Goal: Task Accomplishment & Management: Manage account settings

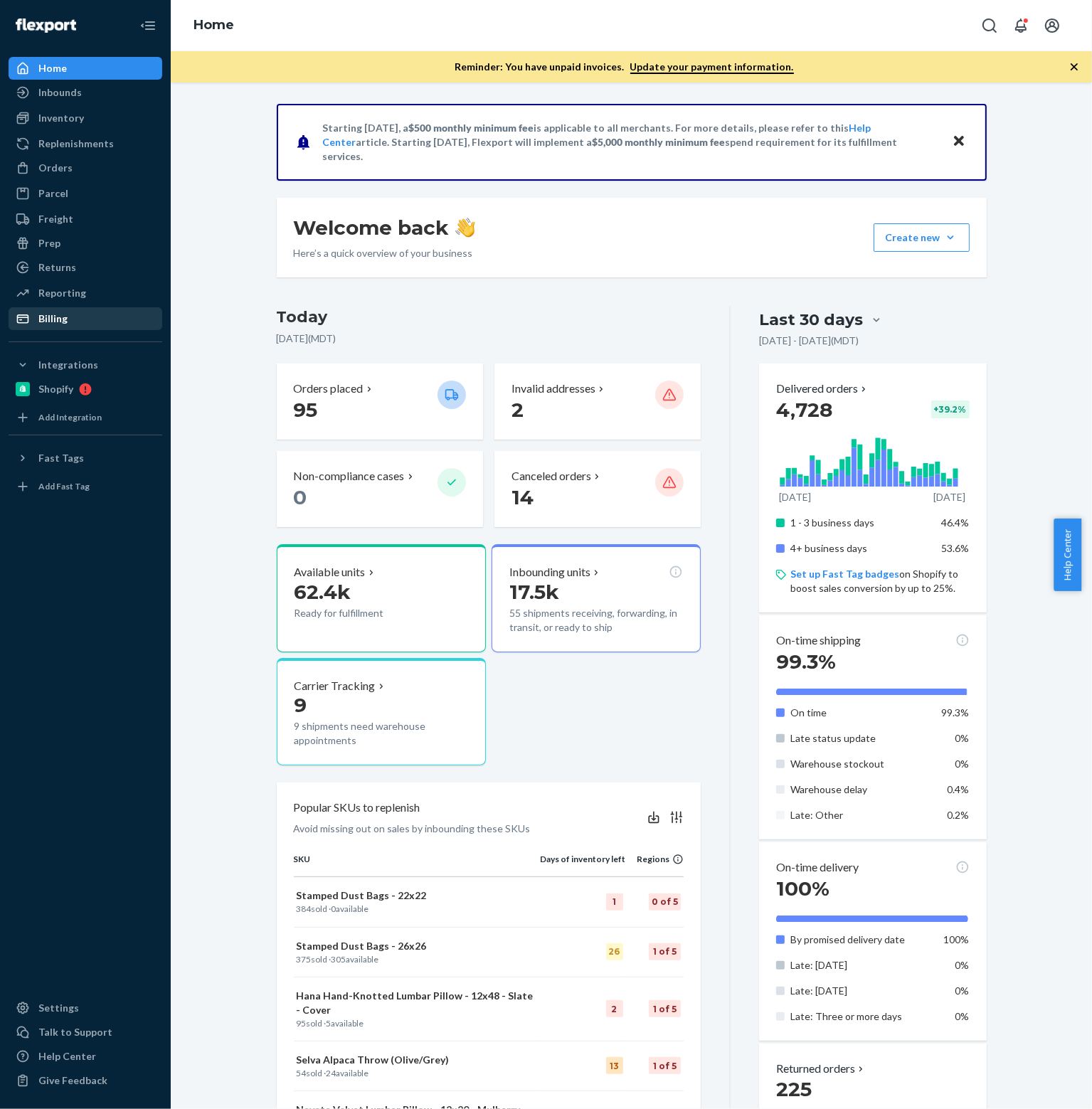
drag, startPoint x: 62, startPoint y: 324, endPoint x: 117, endPoint y: 310, distance: 56.8
click at [62, 323] on div "Billing" at bounding box center [53, 318] width 29 height 14
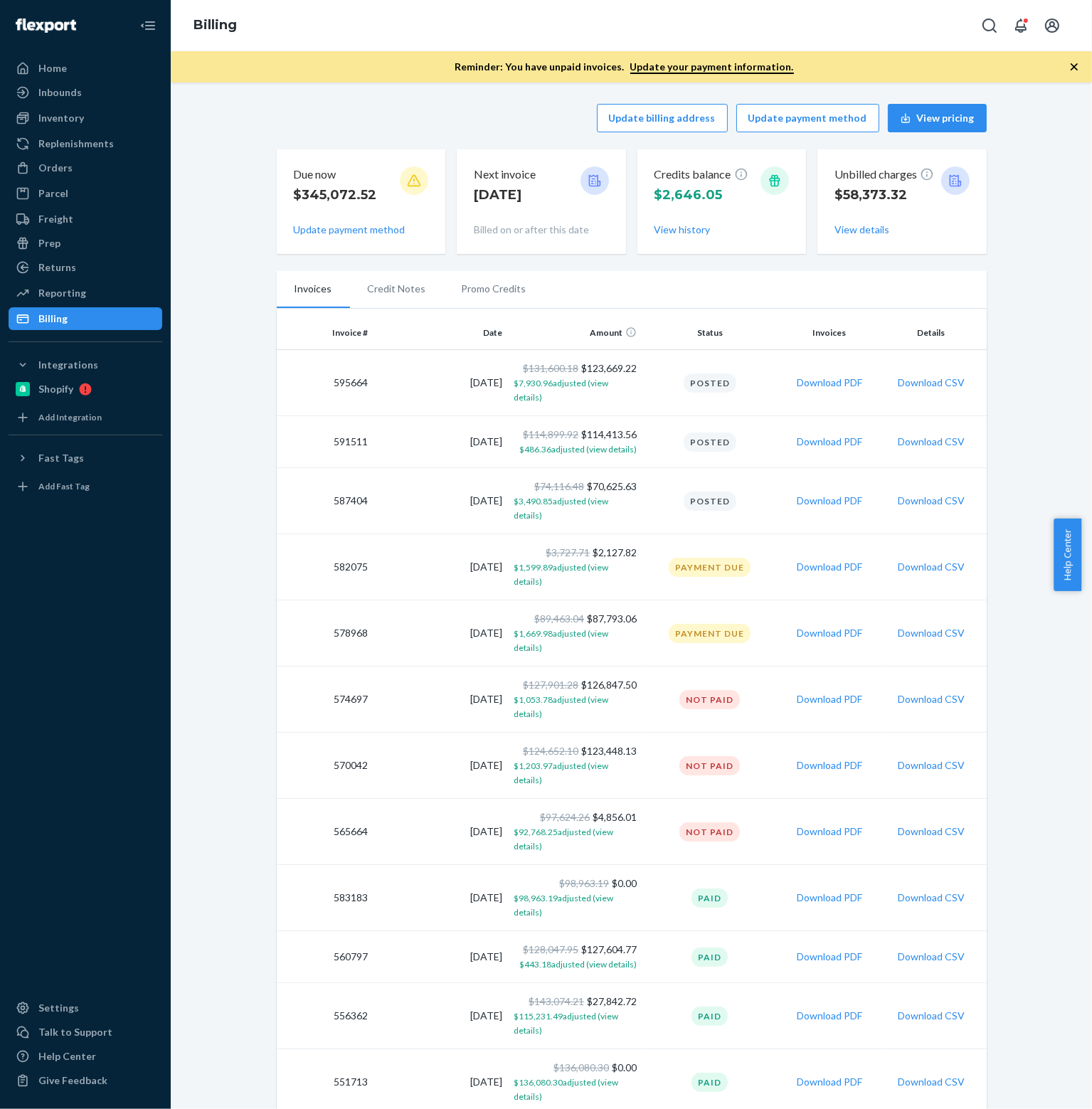
click at [992, 338] on div "Update billing address Update payment method View pricing Due now $345,072.52 U…" at bounding box center [630, 843] width 899 height 1498
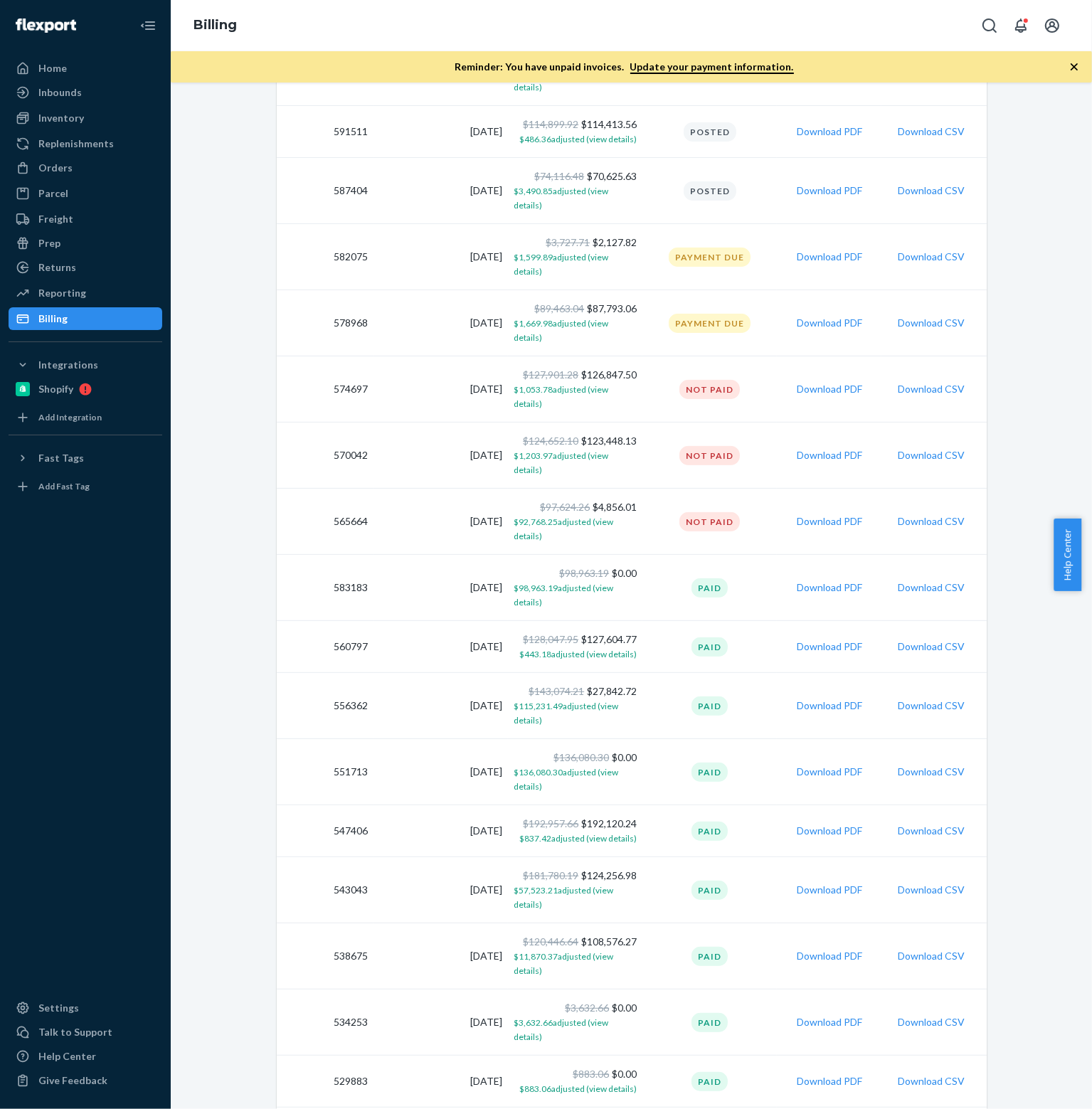
scroll to position [168, 0]
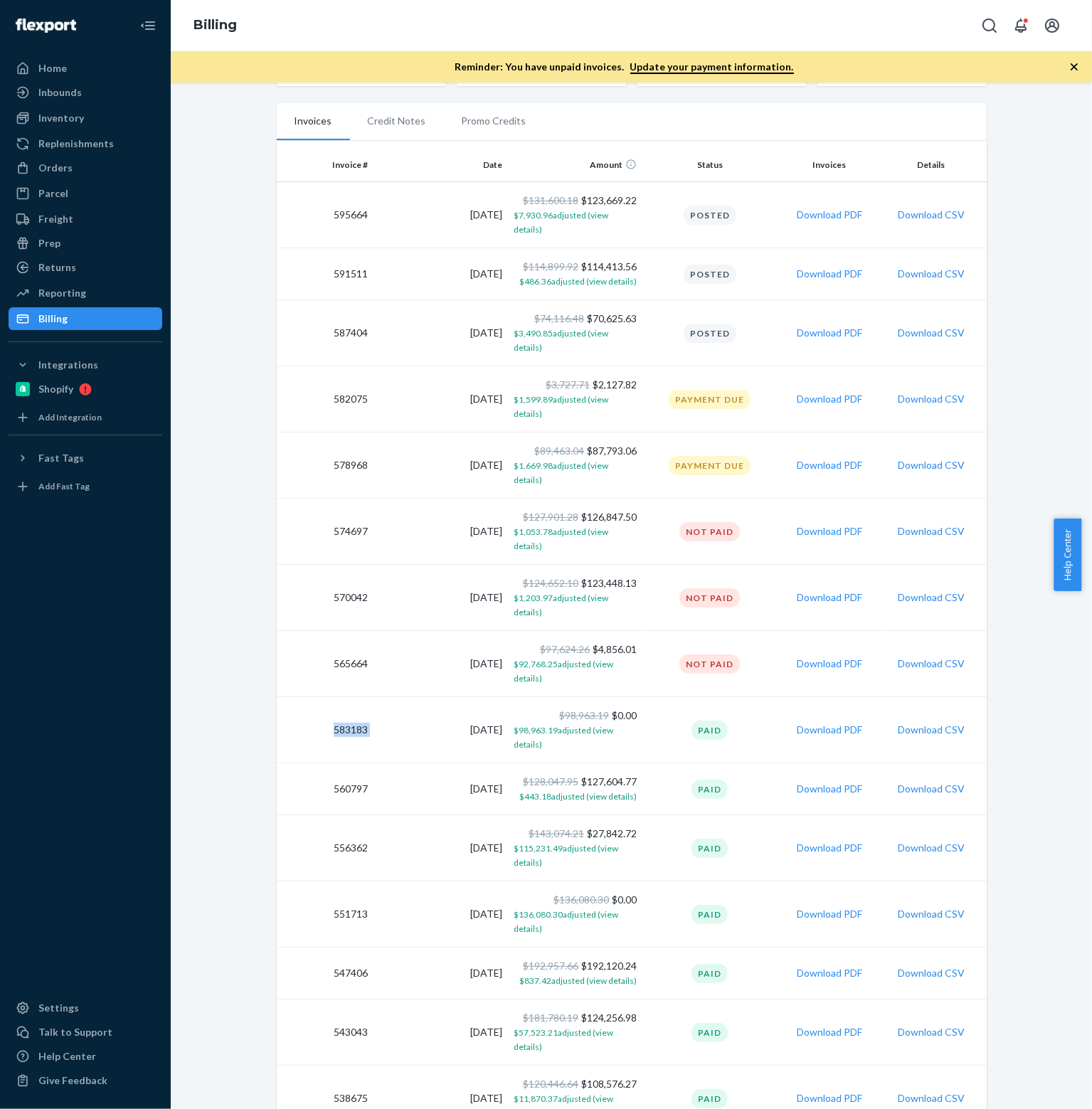
drag, startPoint x: 365, startPoint y: 645, endPoint x: 324, endPoint y: 642, distance: 41.1
click at [324, 697] on tr "583183 [DATE] $98,963.19 $0.00 $98,963.19 adjusted (view details) Paid Download…" at bounding box center [631, 730] width 710 height 66
copy td "583183"
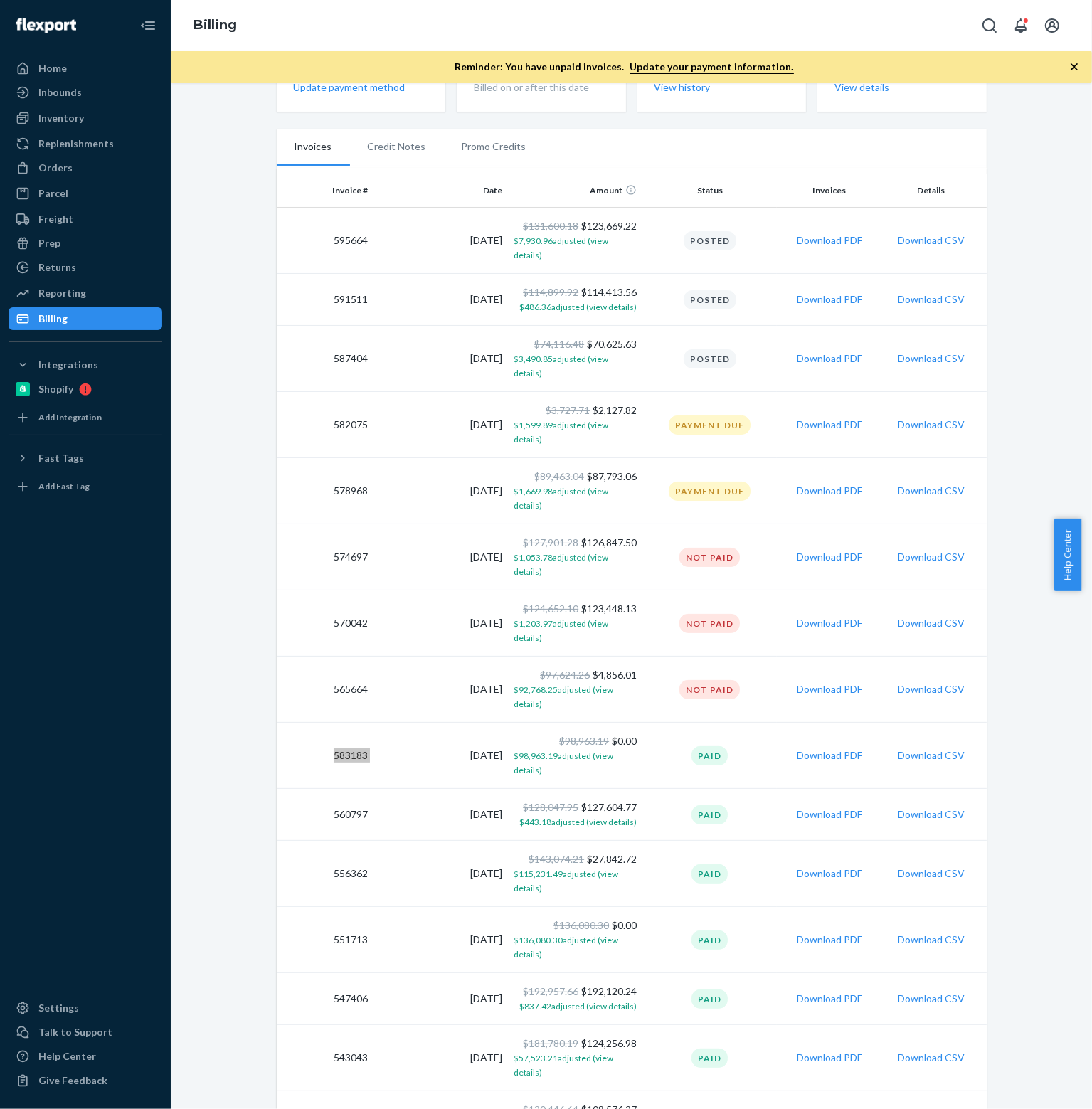
scroll to position [382, 0]
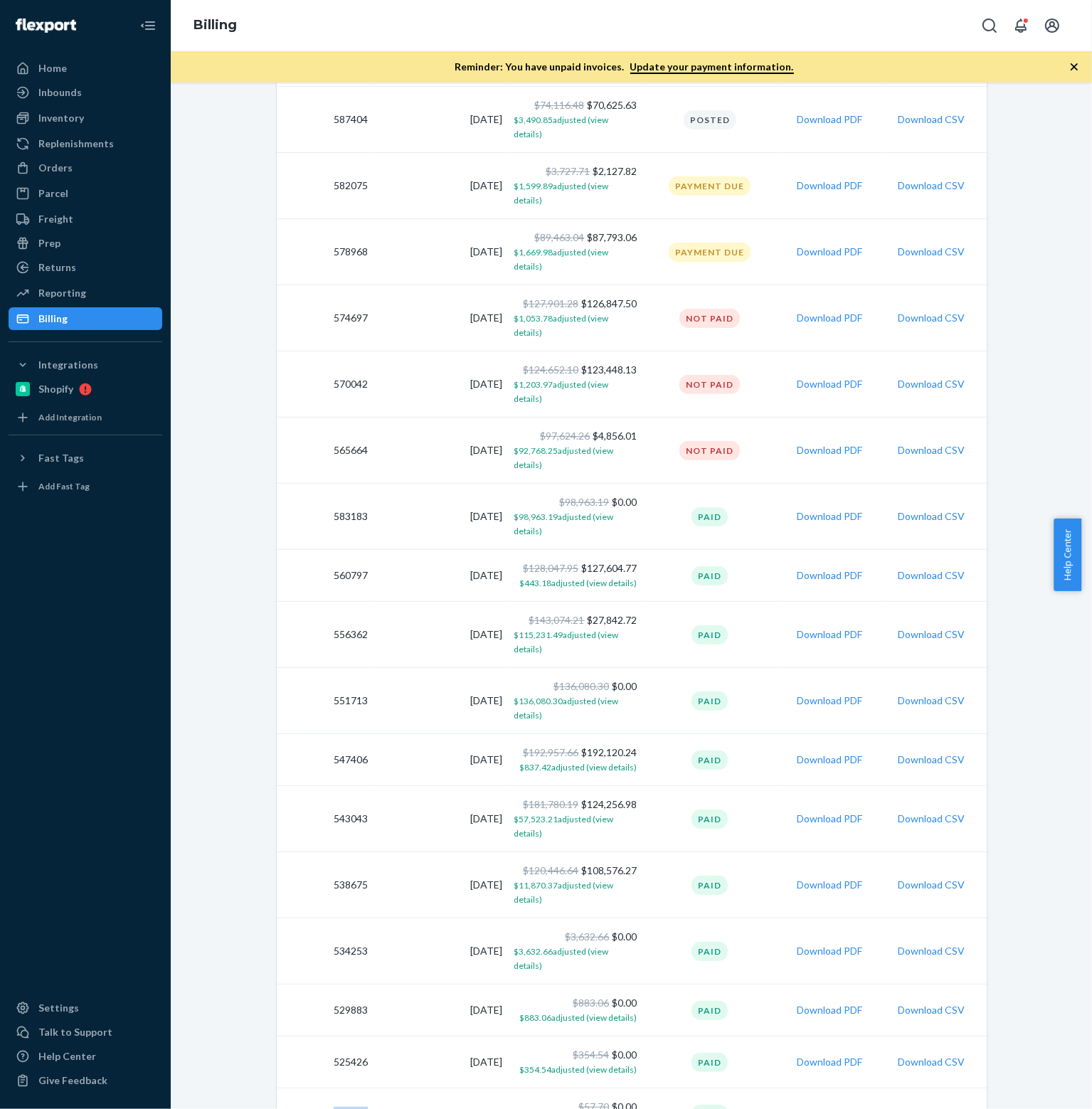
drag, startPoint x: 366, startPoint y: 1011, endPoint x: 328, endPoint y: 1012, distance: 38.0
click at [328, 1089] on td "520969" at bounding box center [325, 1114] width 98 height 52
copy td "520969"
click at [311, 1037] on td "525426" at bounding box center [325, 1062] width 98 height 52
click at [421, 786] on td "[DATE]" at bounding box center [440, 819] width 135 height 66
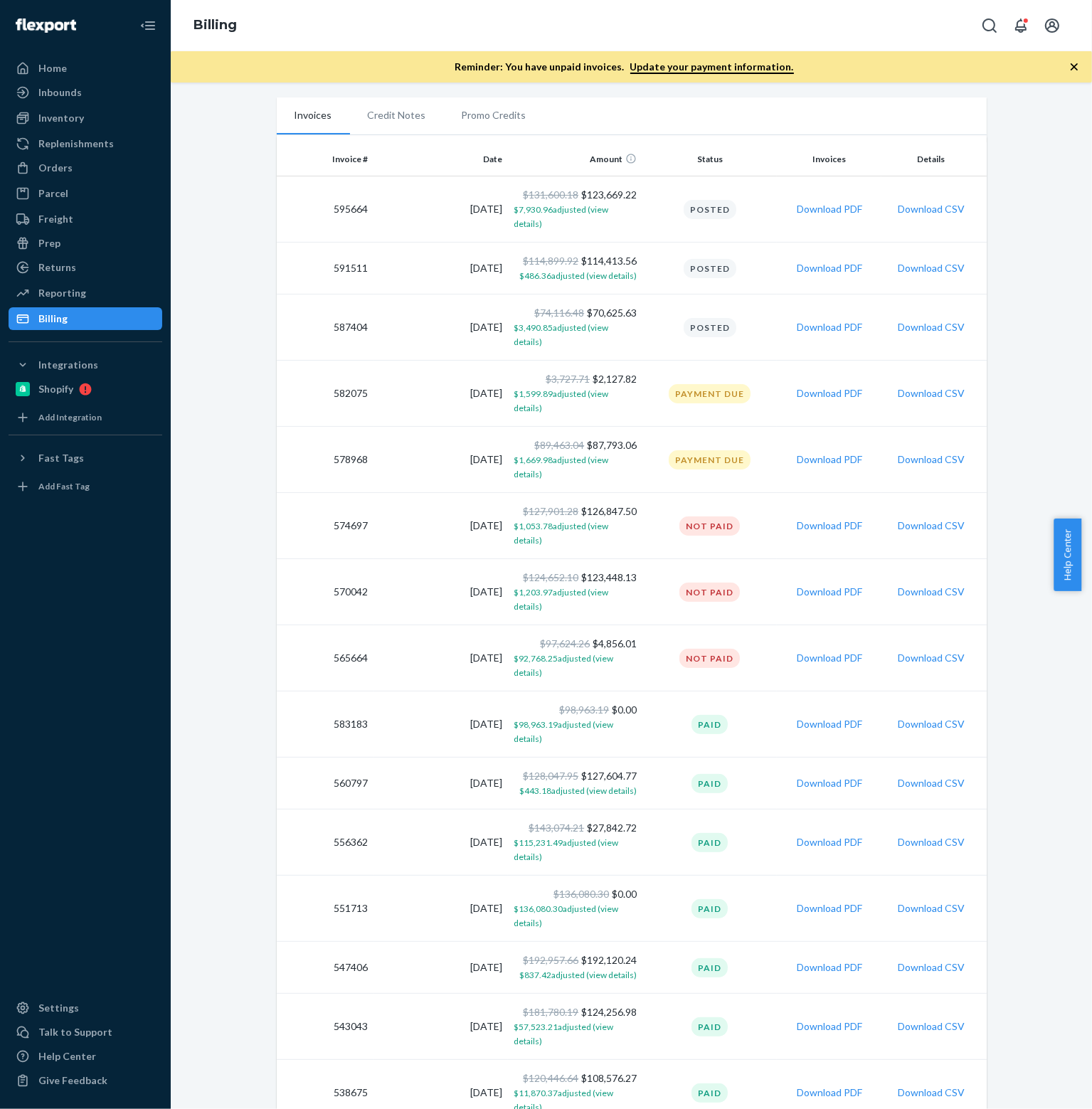
scroll to position [97, 0]
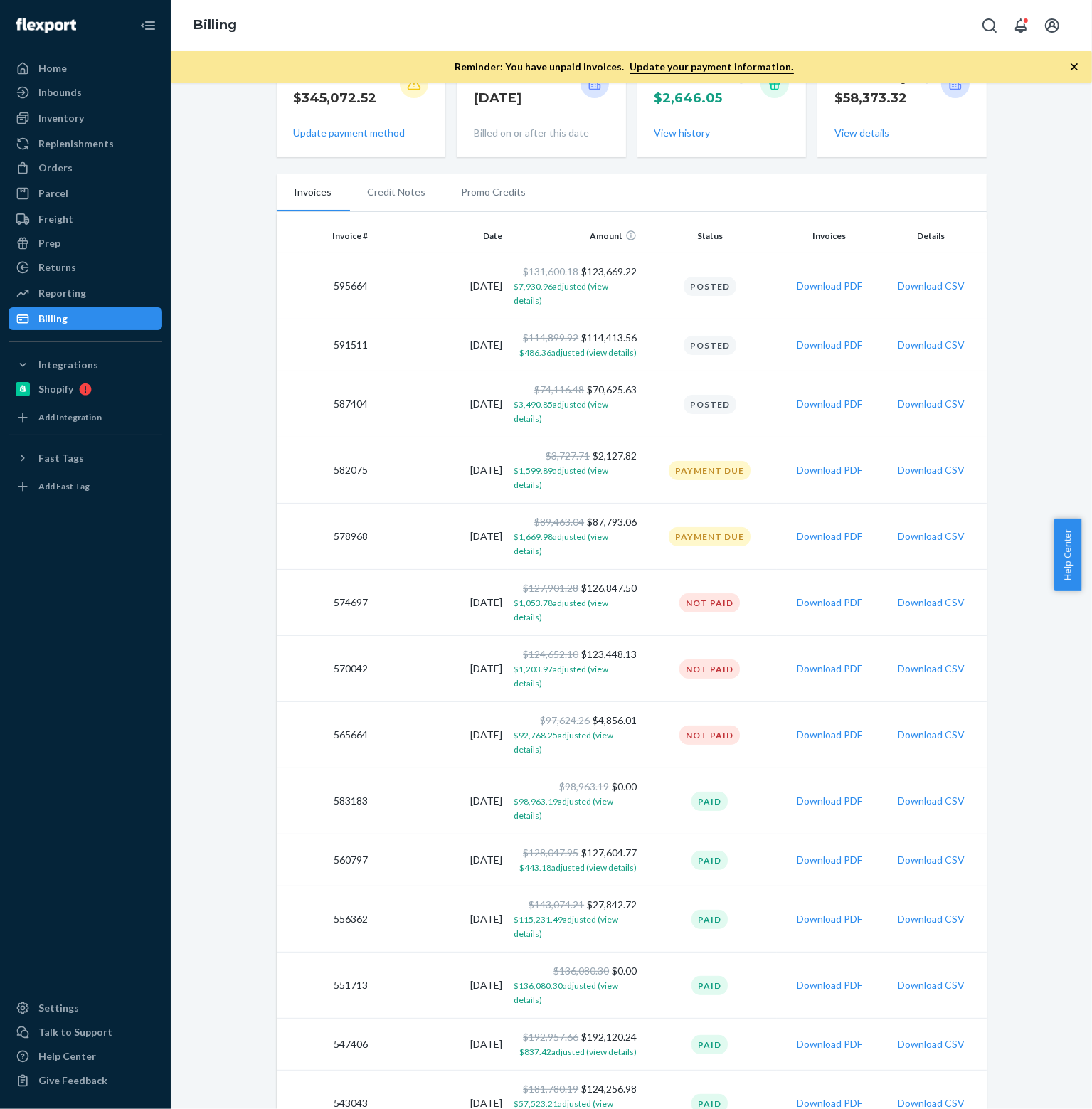
click at [375, 769] on td "[DATE]" at bounding box center [440, 801] width 135 height 66
click at [831, 727] on button "Download PDF" at bounding box center [829, 734] width 65 height 14
click at [844, 661] on button "Download PDF" at bounding box center [829, 668] width 65 height 14
click at [809, 595] on button "Download PDF" at bounding box center [829, 602] width 65 height 14
click at [819, 727] on button "Download PDF" at bounding box center [829, 734] width 65 height 14
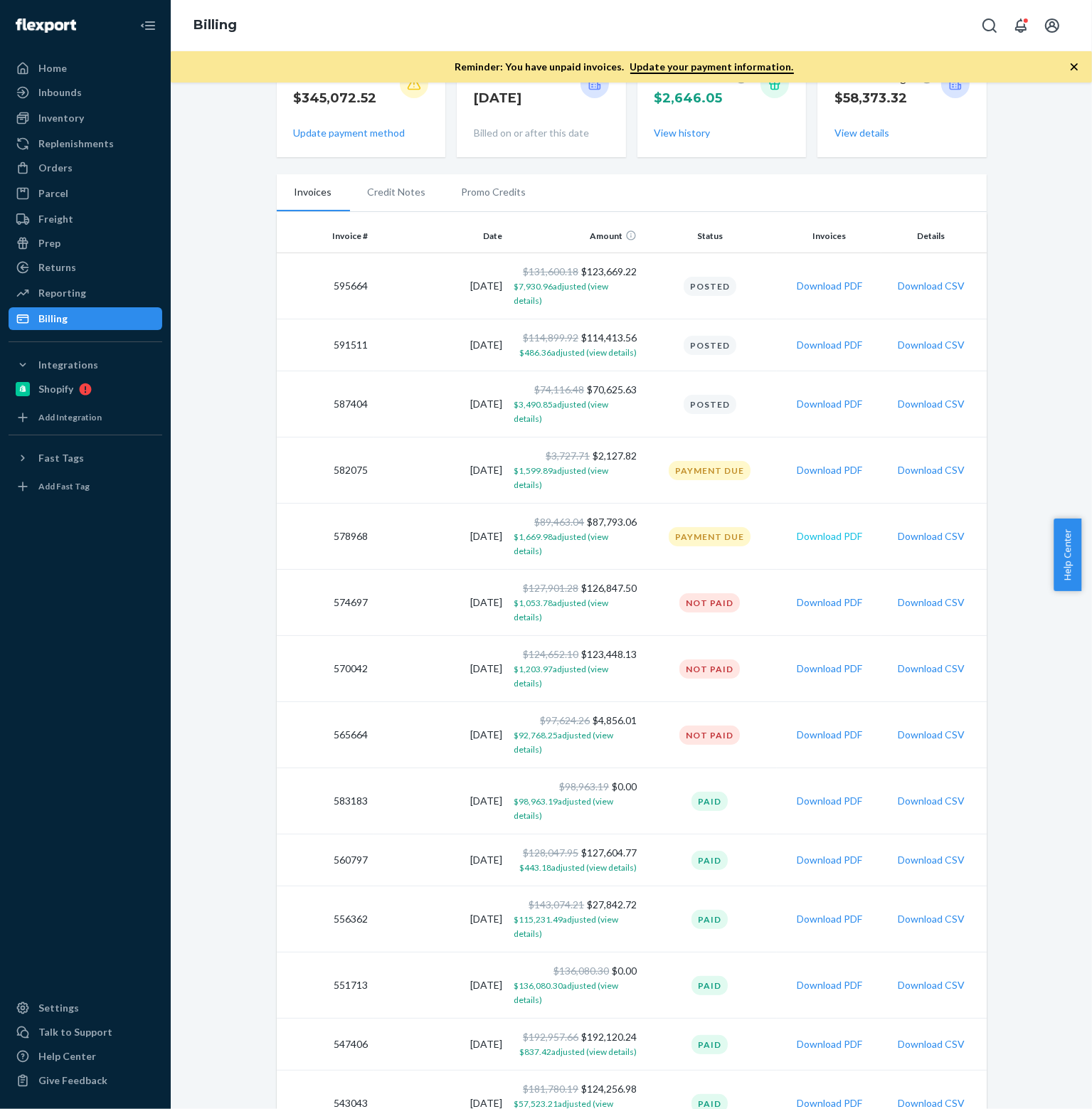
click at [848, 529] on button "Download PDF" at bounding box center [829, 536] width 65 height 14
click at [813, 463] on button "Download PDF" at bounding box center [829, 471] width 65 height 14
click at [822, 794] on button "Download PDF" at bounding box center [829, 801] width 65 height 14
click at [832, 397] on button "Download PDF" at bounding box center [829, 404] width 65 height 14
click at [569, 912] on button "$115,231.49 adjusted (view details)" at bounding box center [575, 926] width 123 height 28
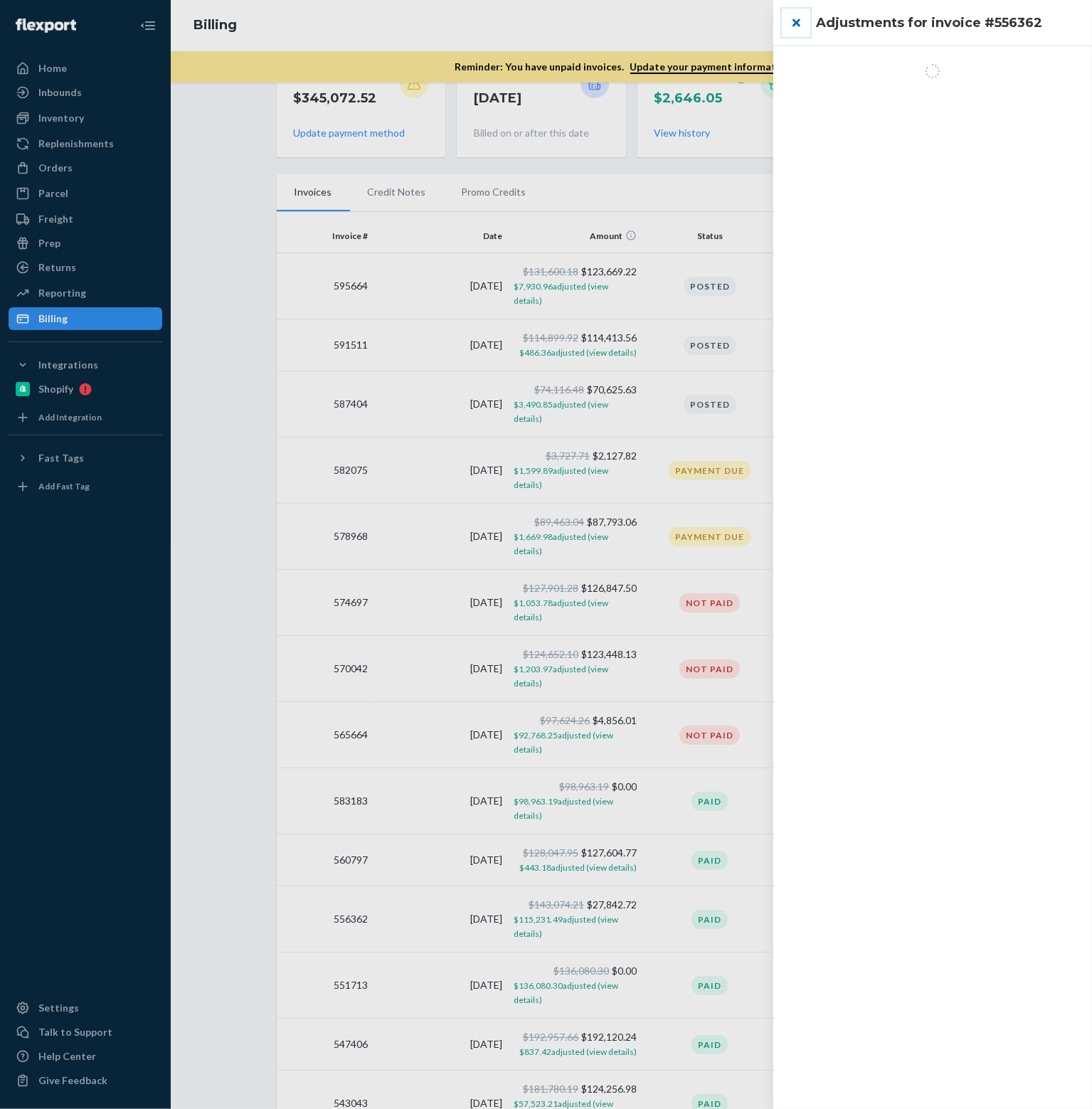
click at [796, 25] on button "close" at bounding box center [796, 23] width 28 height 28
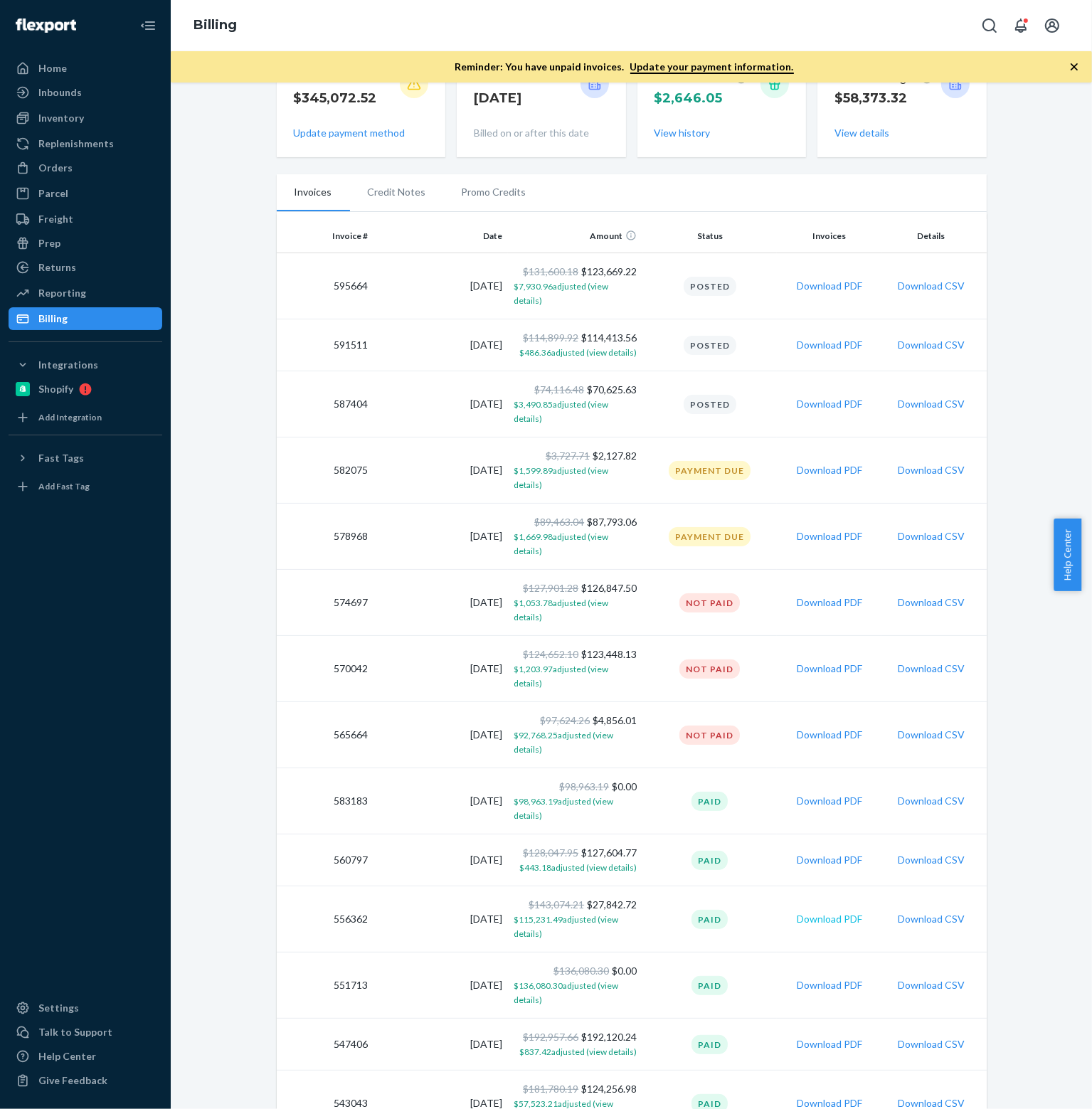
click at [804, 912] on button "Download PDF" at bounding box center [829, 919] width 65 height 14
click at [822, 529] on button "Download PDF" at bounding box center [829, 536] width 65 height 14
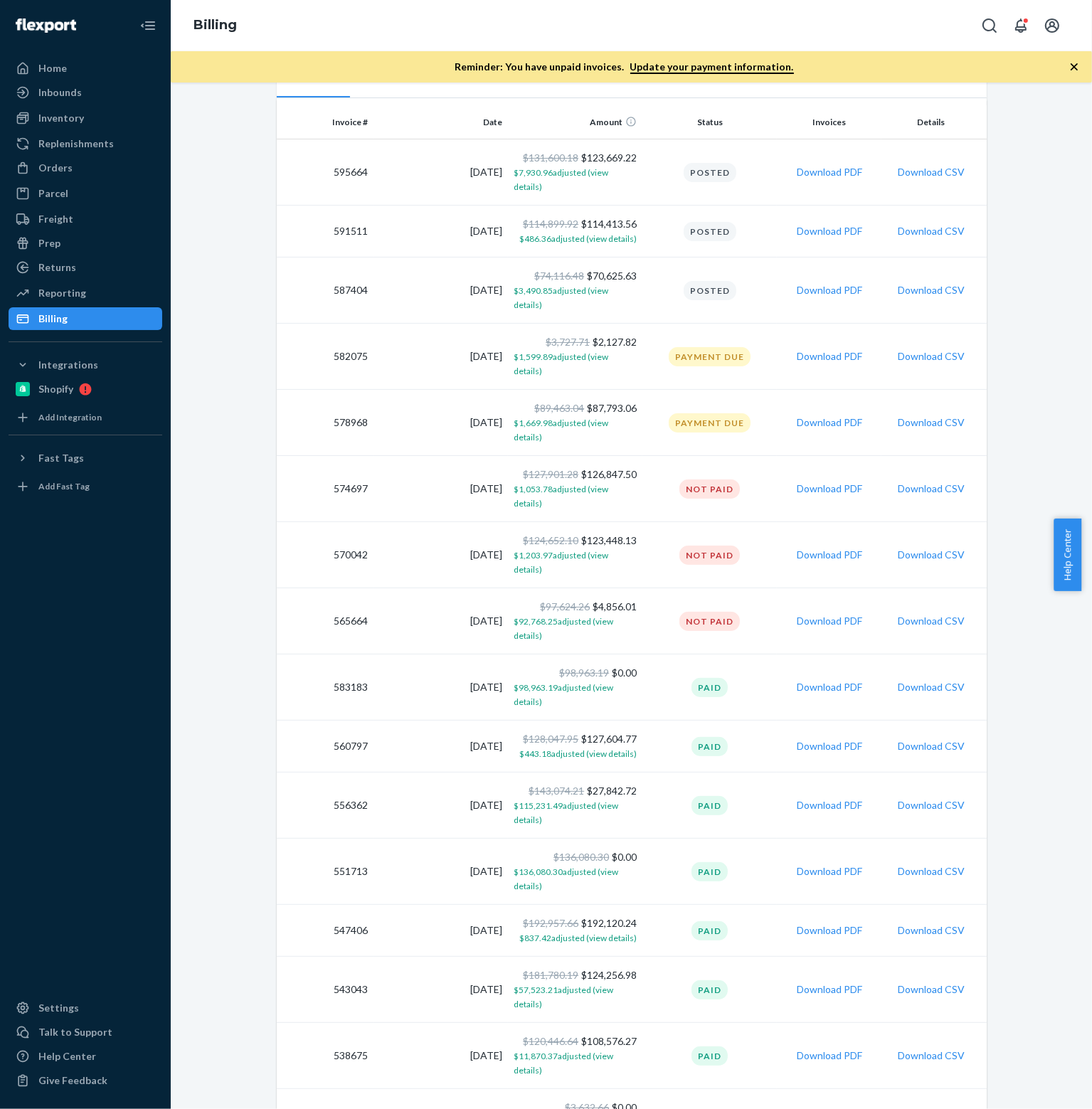
scroll to position [382, 0]
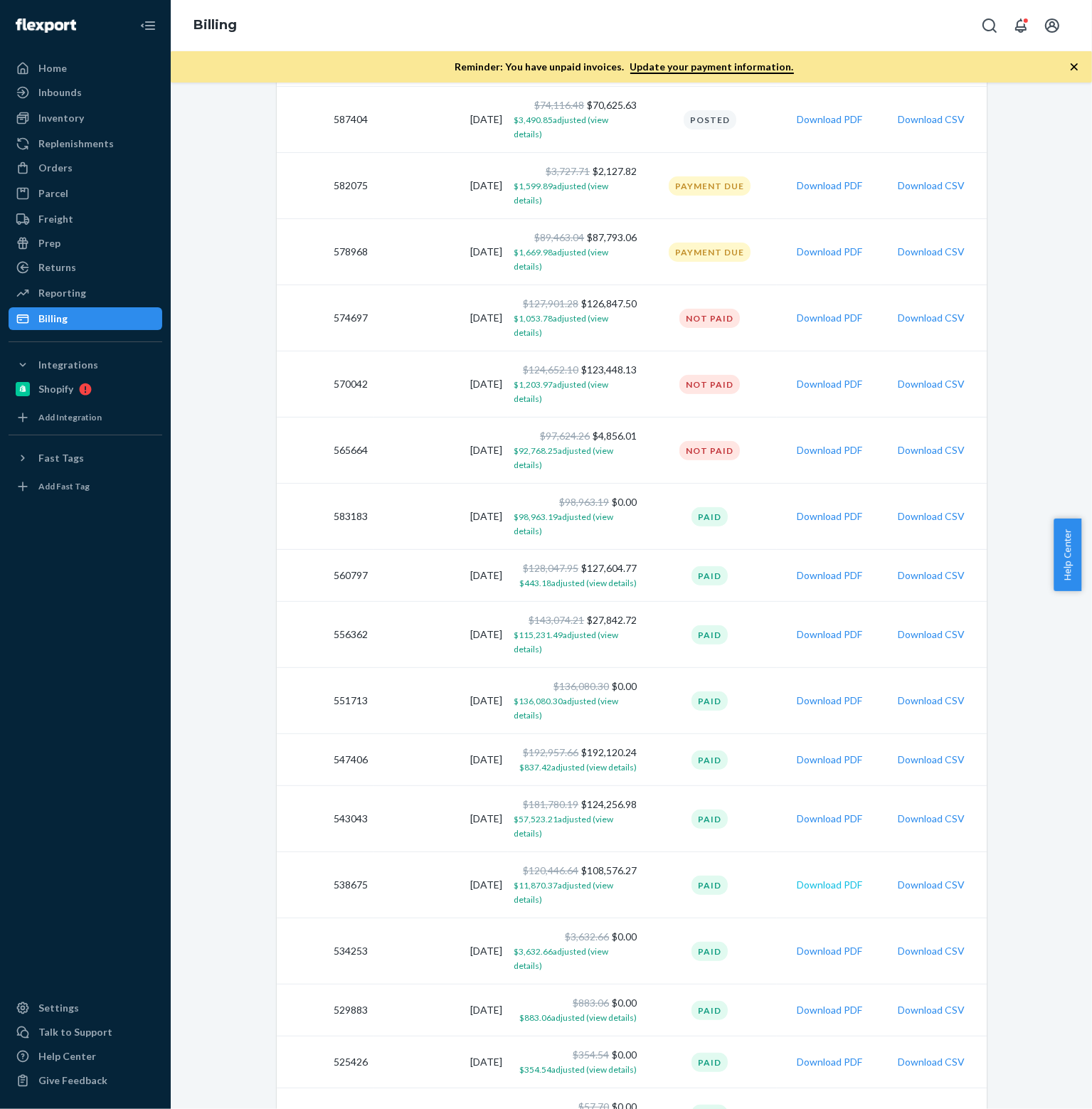
click at [820, 878] on button "Download PDF" at bounding box center [829, 885] width 65 height 14
click at [1001, 646] on div "Update billing address Update payment method View pricing Due now $345,072.52 U…" at bounding box center [630, 463] width 899 height 1498
click at [1010, 739] on div "Update billing address Update payment method View pricing Due now $345,072.52 U…" at bounding box center [630, 463] width 899 height 1498
click at [1007, 647] on div "Update billing address Update payment method View pricing Due now $345,072.52 U…" at bounding box center [630, 463] width 899 height 1498
click at [1022, 618] on div "Update billing address Update payment method View pricing Due now $345,072.52 U…" at bounding box center [630, 463] width 899 height 1498
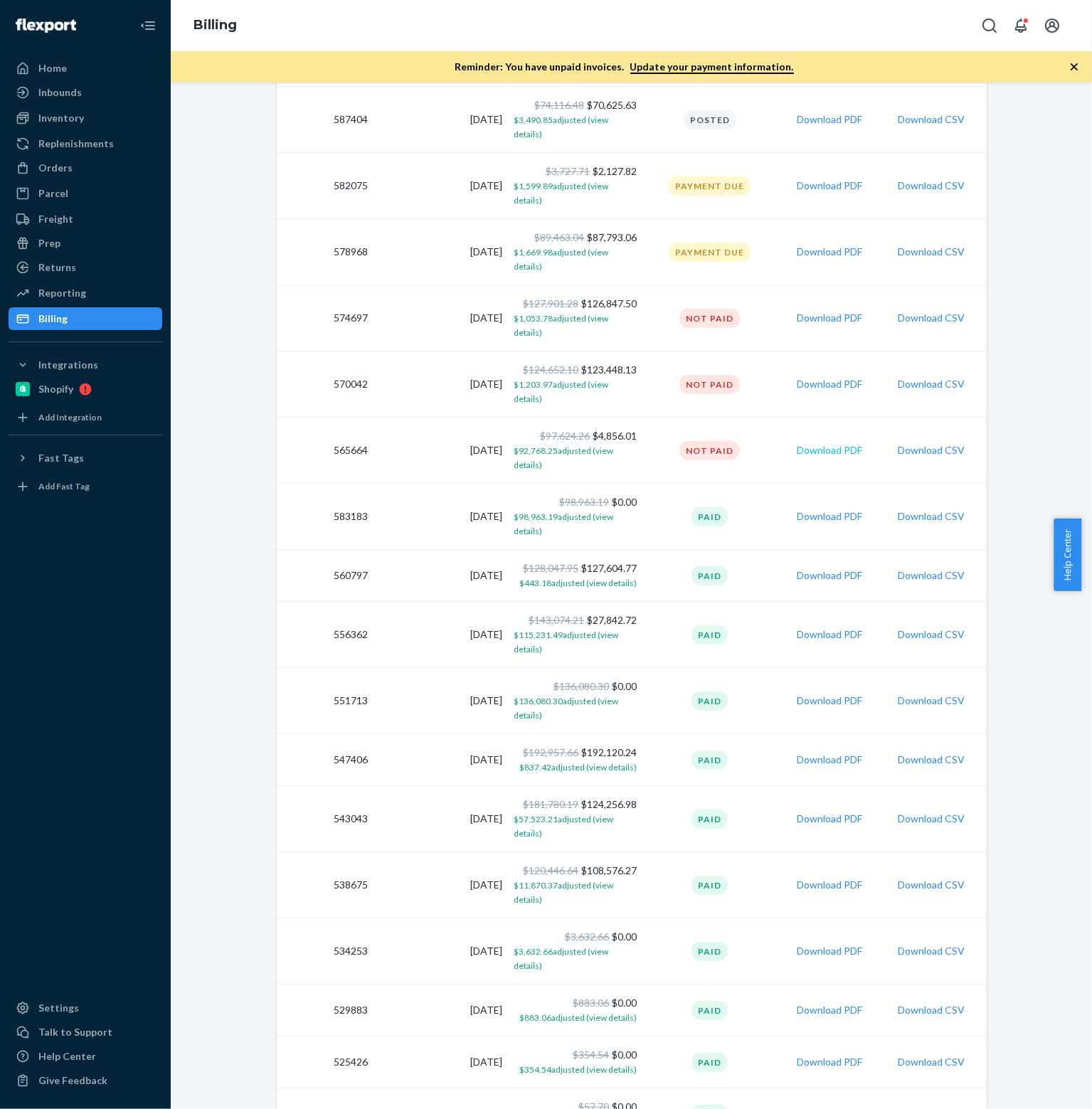
click at [834, 443] on button "Download PDF" at bounding box center [829, 450] width 65 height 14
click at [548, 445] on span "$92,768.25 adjusted (view details)" at bounding box center [563, 457] width 99 height 25
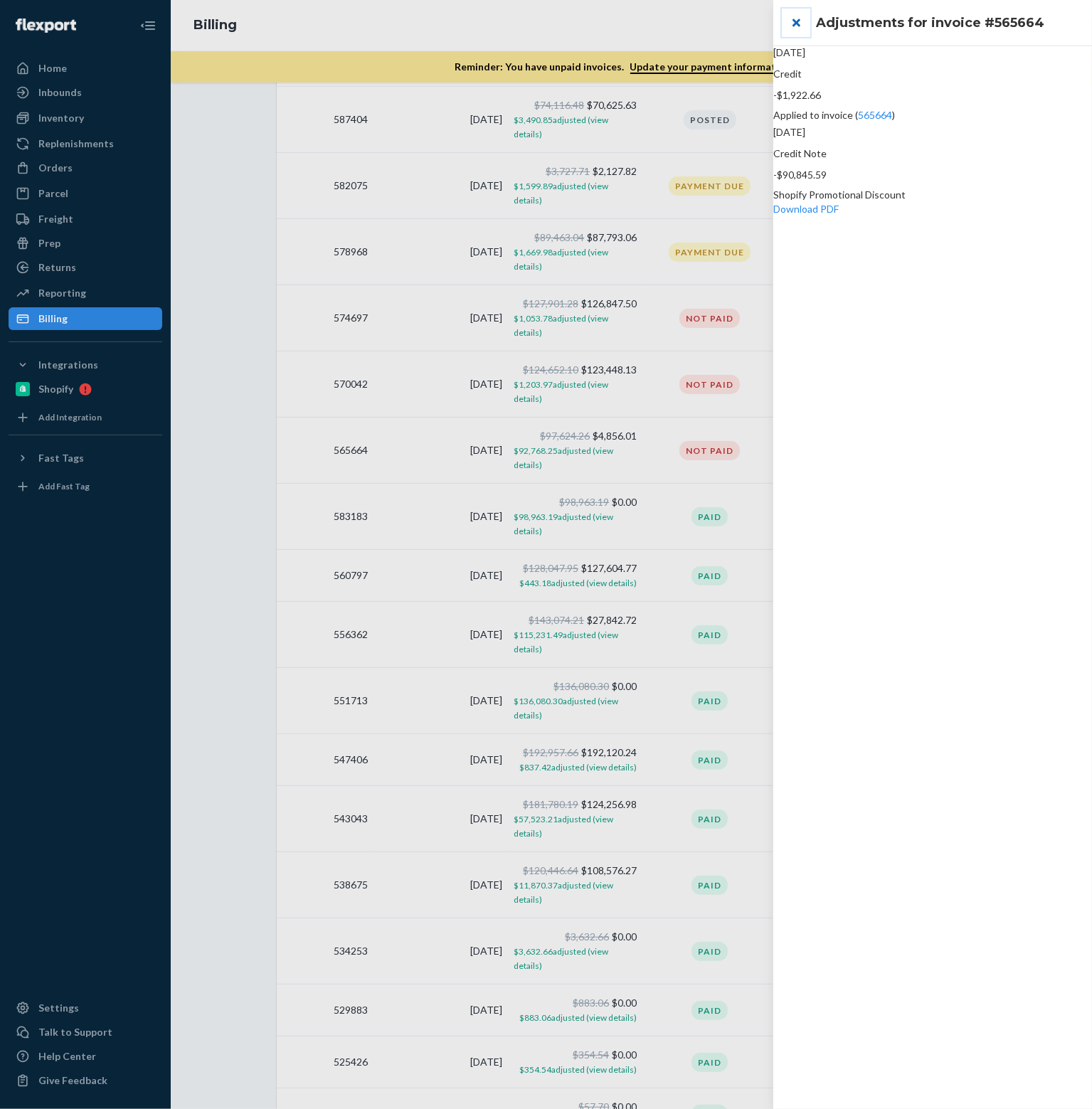
click at [797, 23] on button "close" at bounding box center [796, 23] width 28 height 28
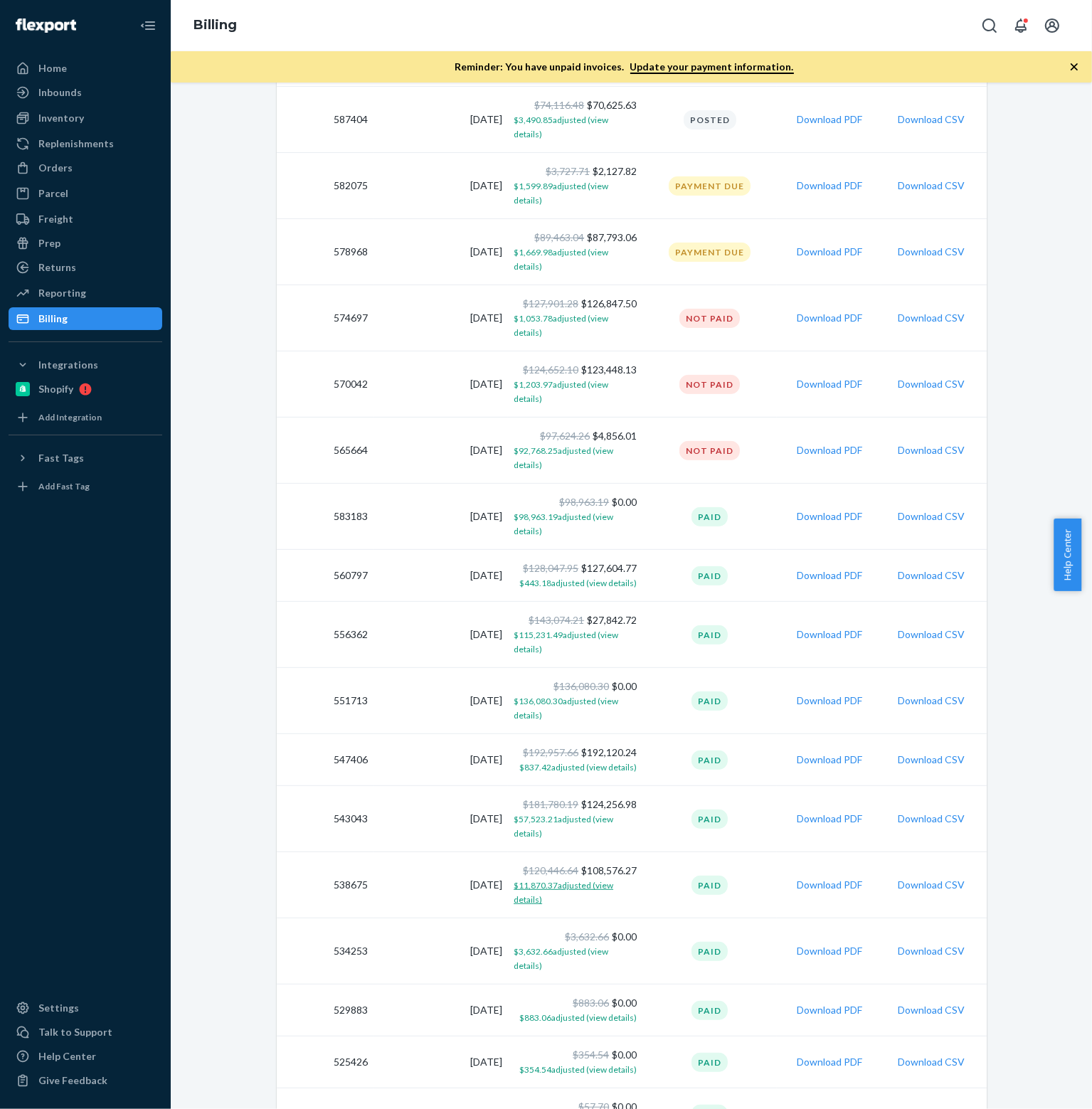
click at [576, 880] on span "$11,870.37 adjusted (view details)" at bounding box center [563, 893] width 99 height 25
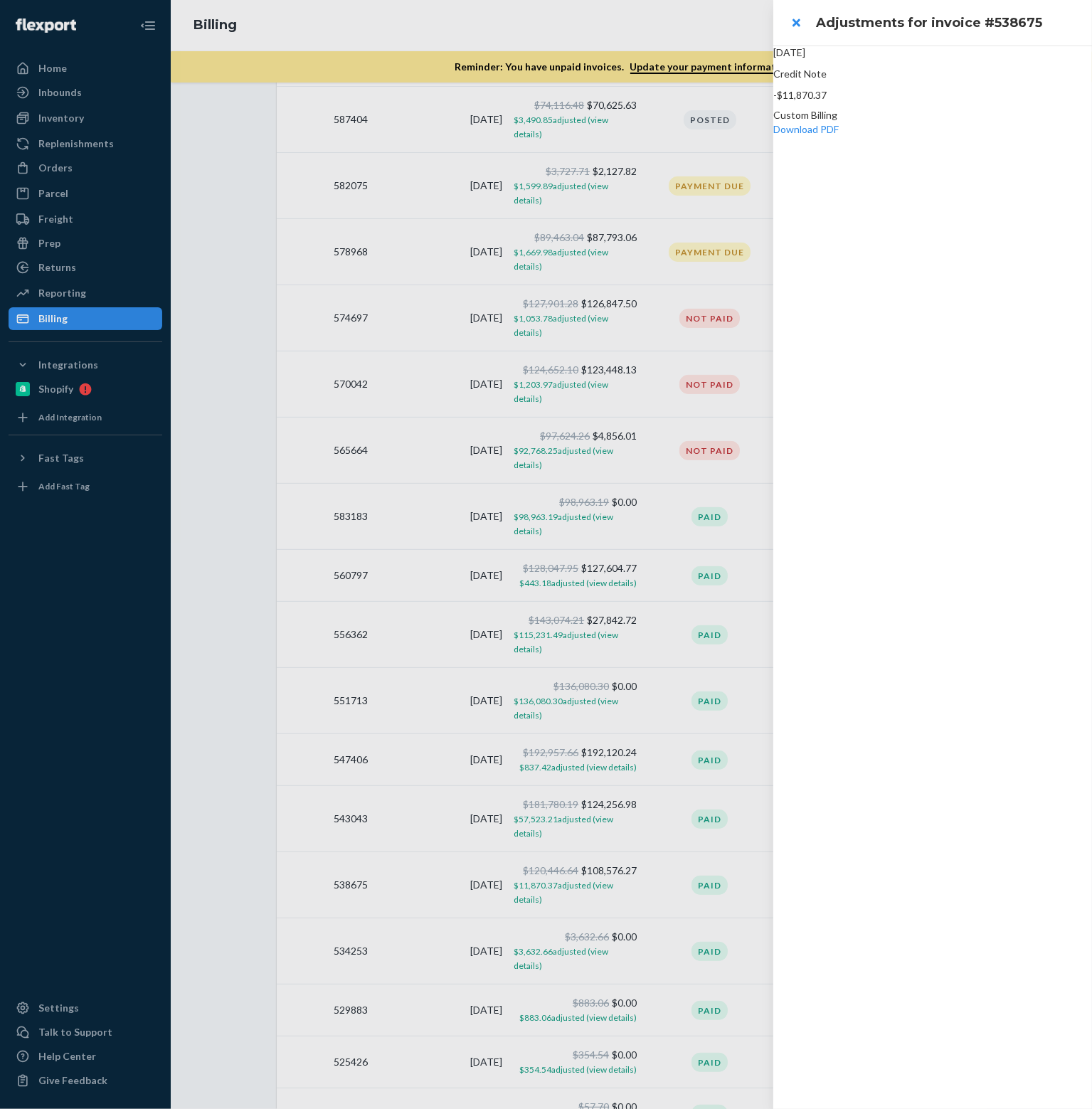
click at [557, 754] on div at bounding box center [546, 554] width 1092 height 1109
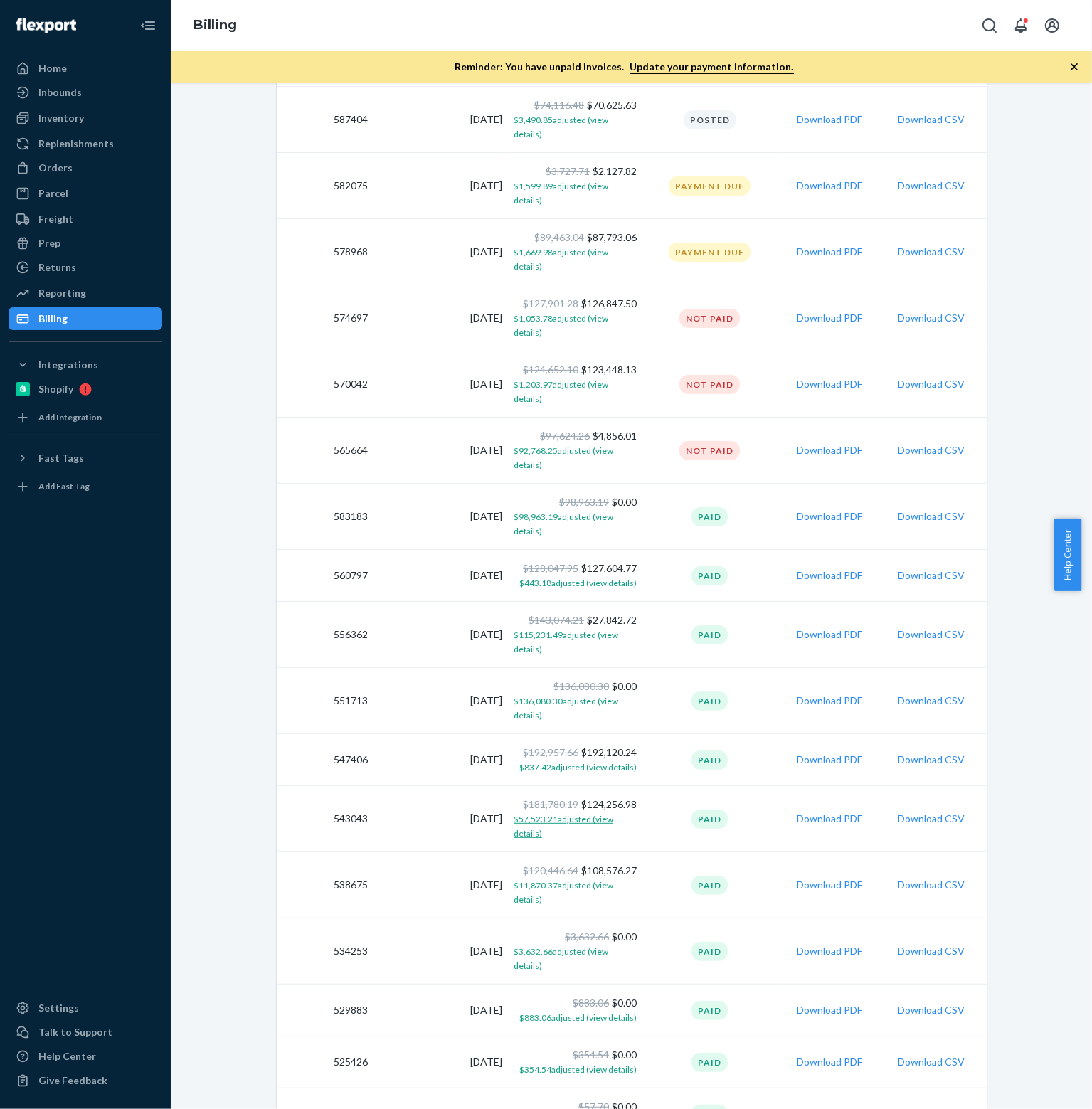
click at [564, 814] on span "$57,523.21 adjusted (view details)" at bounding box center [563, 826] width 99 height 25
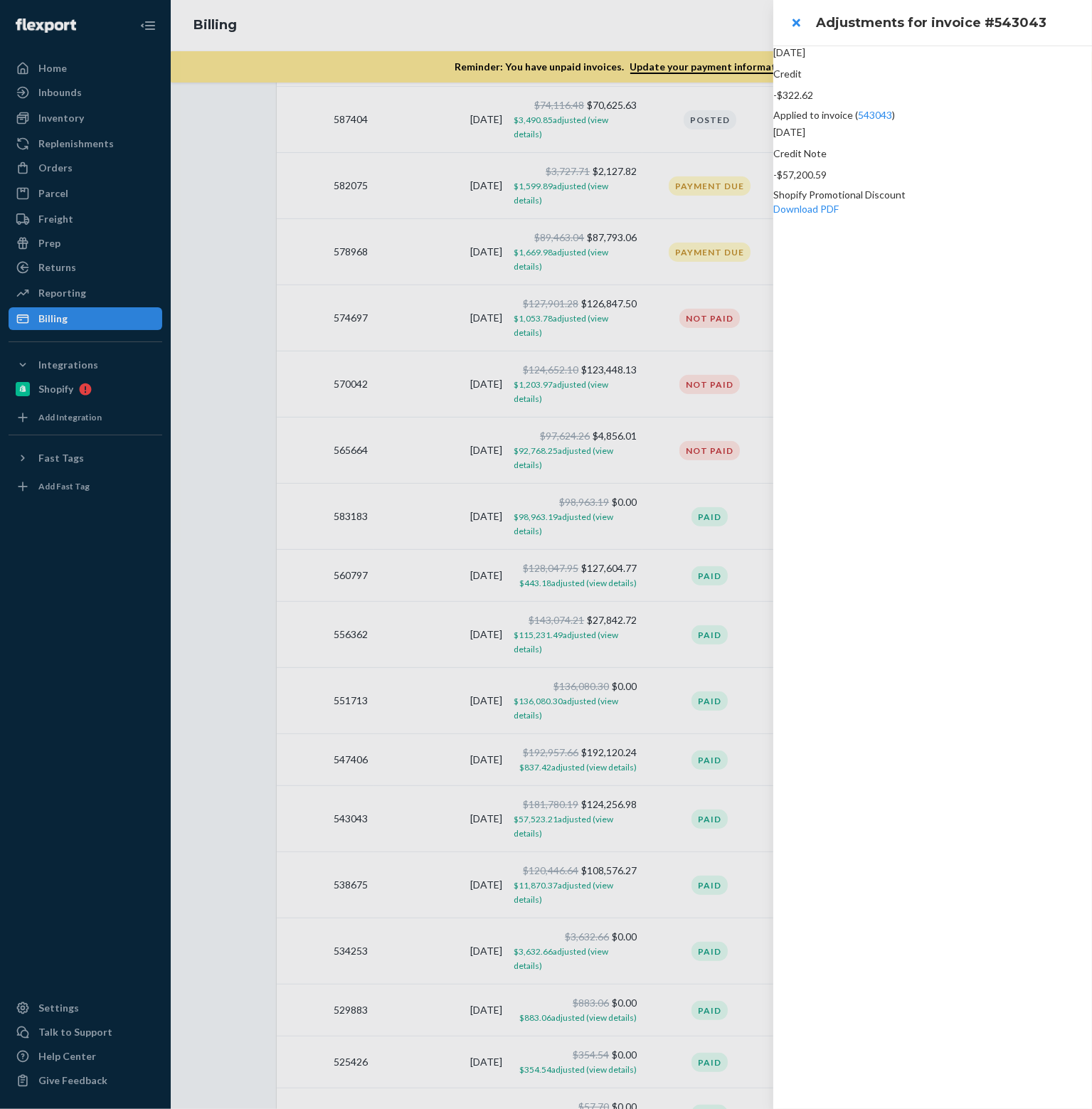
click at [455, 1062] on div at bounding box center [546, 554] width 1092 height 1109
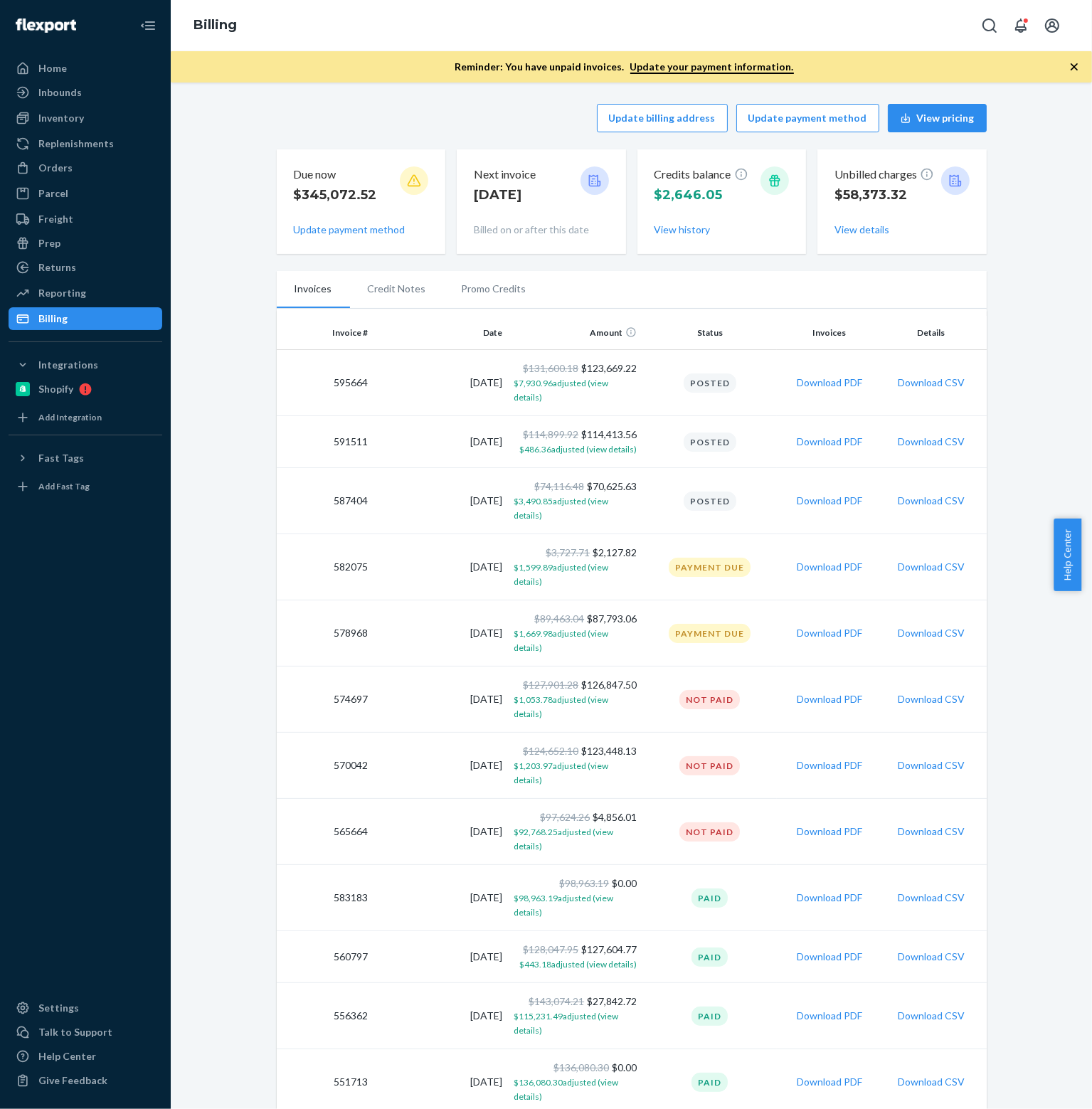
scroll to position [0, 0]
click at [687, 225] on button "View history" at bounding box center [682, 230] width 56 height 14
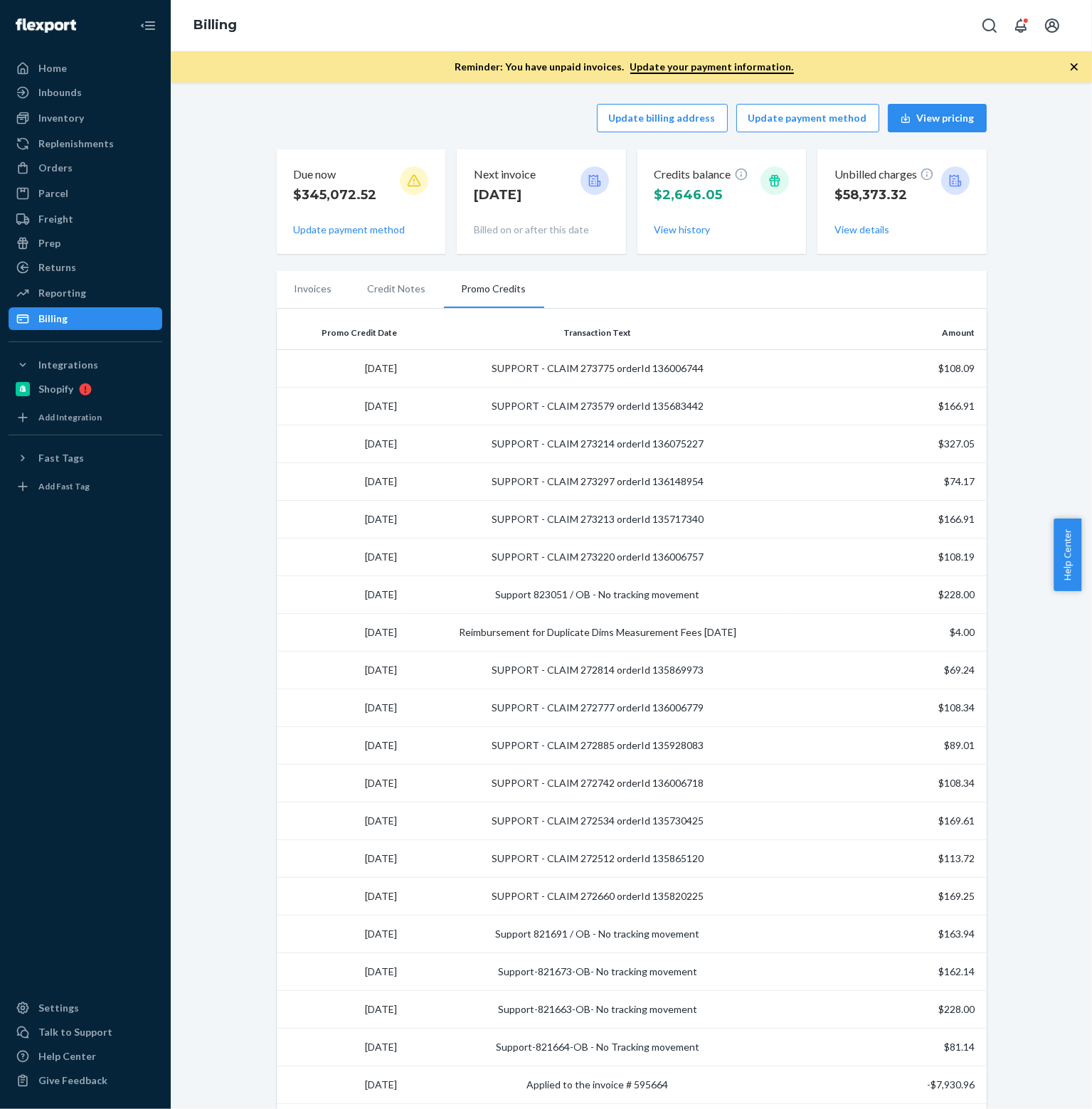
click at [395, 283] on li "Credit Notes" at bounding box center [397, 288] width 94 height 35
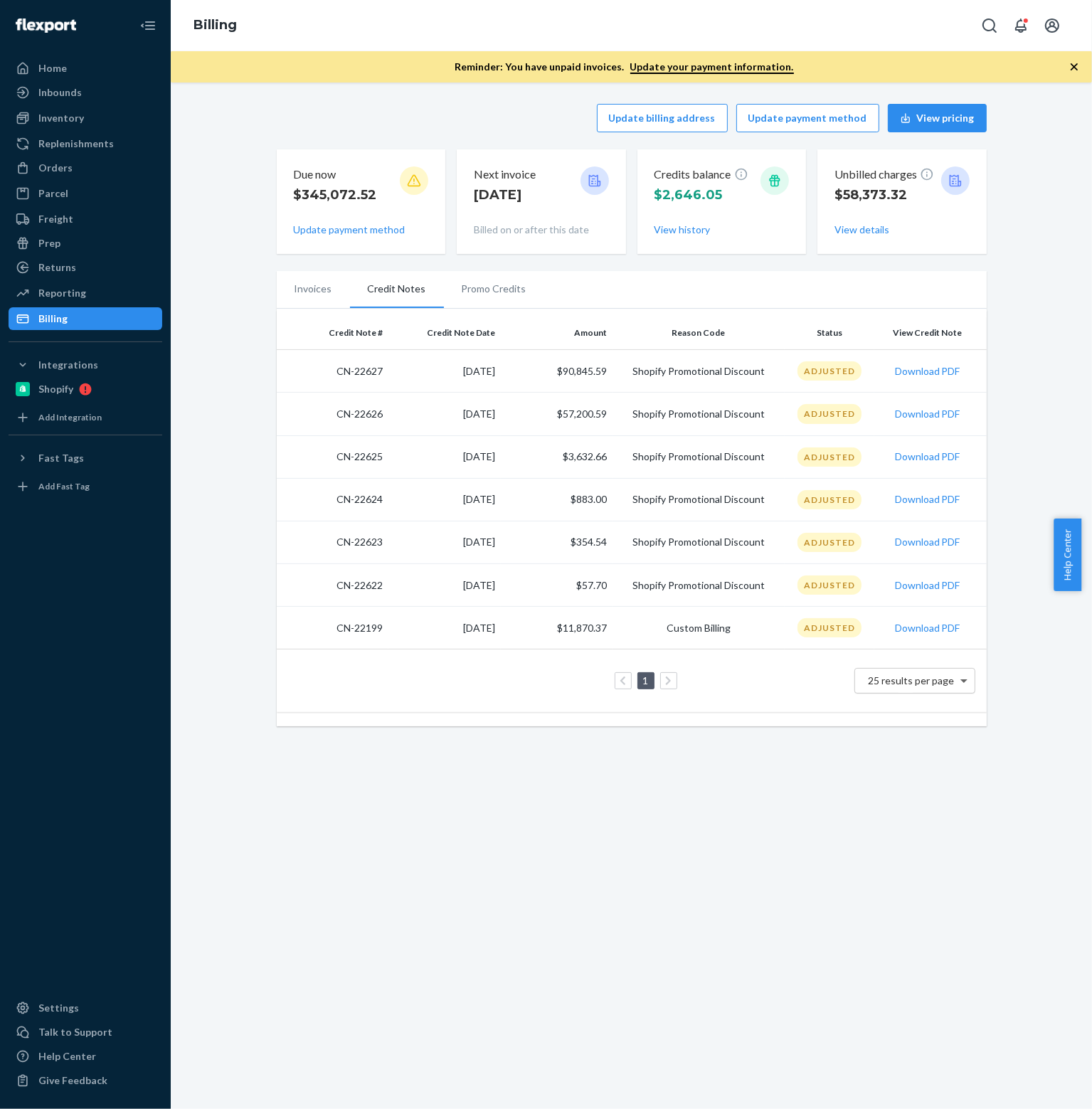
click at [957, 693] on span at bounding box center [965, 681] width 18 height 25
click at [717, 704] on div "1 25 results per page" at bounding box center [631, 681] width 687 height 46
click at [660, 689] on link at bounding box center [668, 680] width 16 height 17
click at [639, 884] on div "Update billing address Update payment method View pricing Due now $345,072.52 U…" at bounding box center [630, 595] width 921 height 1026
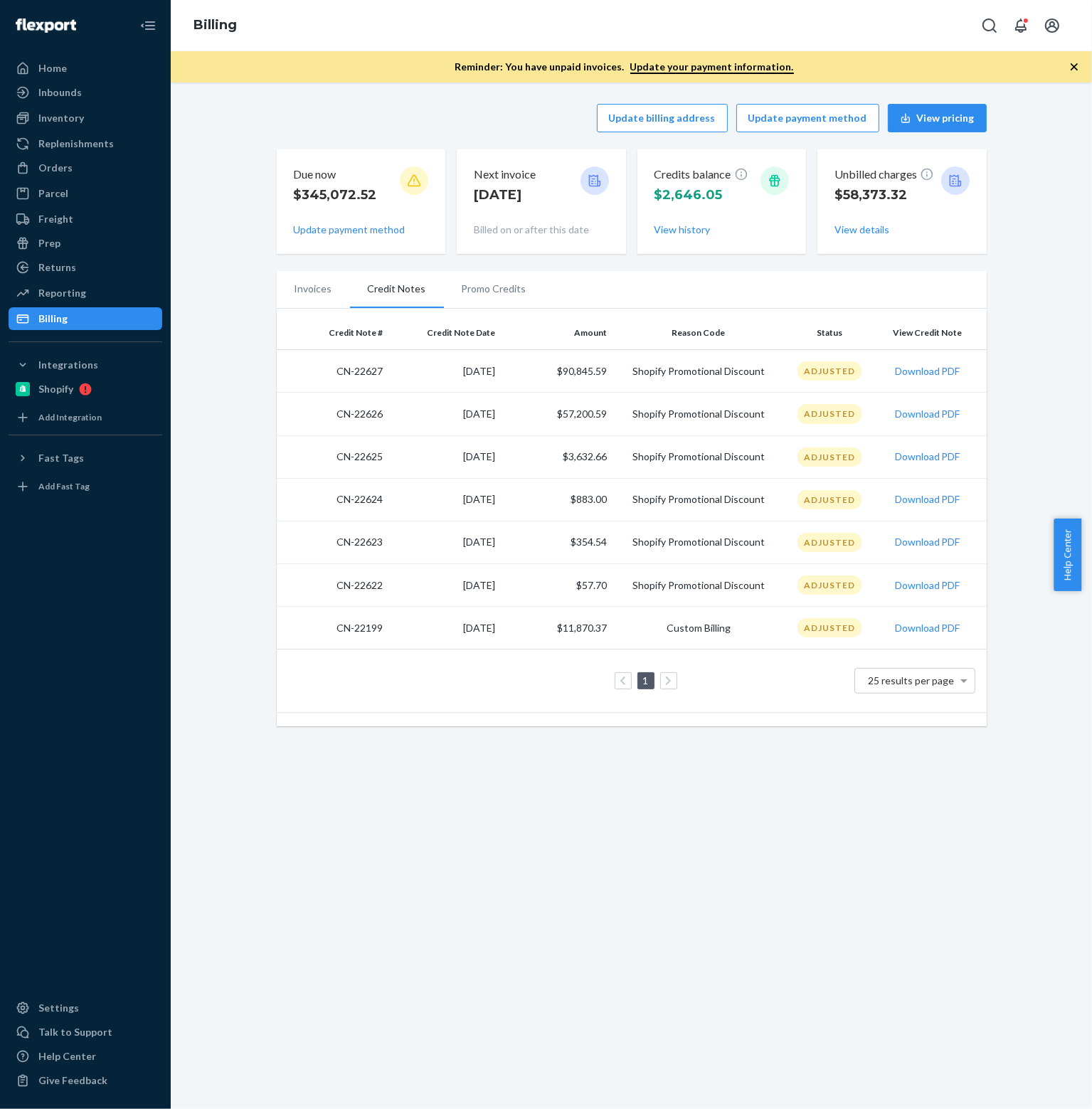
click at [255, 402] on div "Update billing address Update payment method View pricing Due now $345,072.52 U…" at bounding box center [630, 414] width 899 height 639
click at [315, 281] on li "Invoices" at bounding box center [313, 288] width 73 height 35
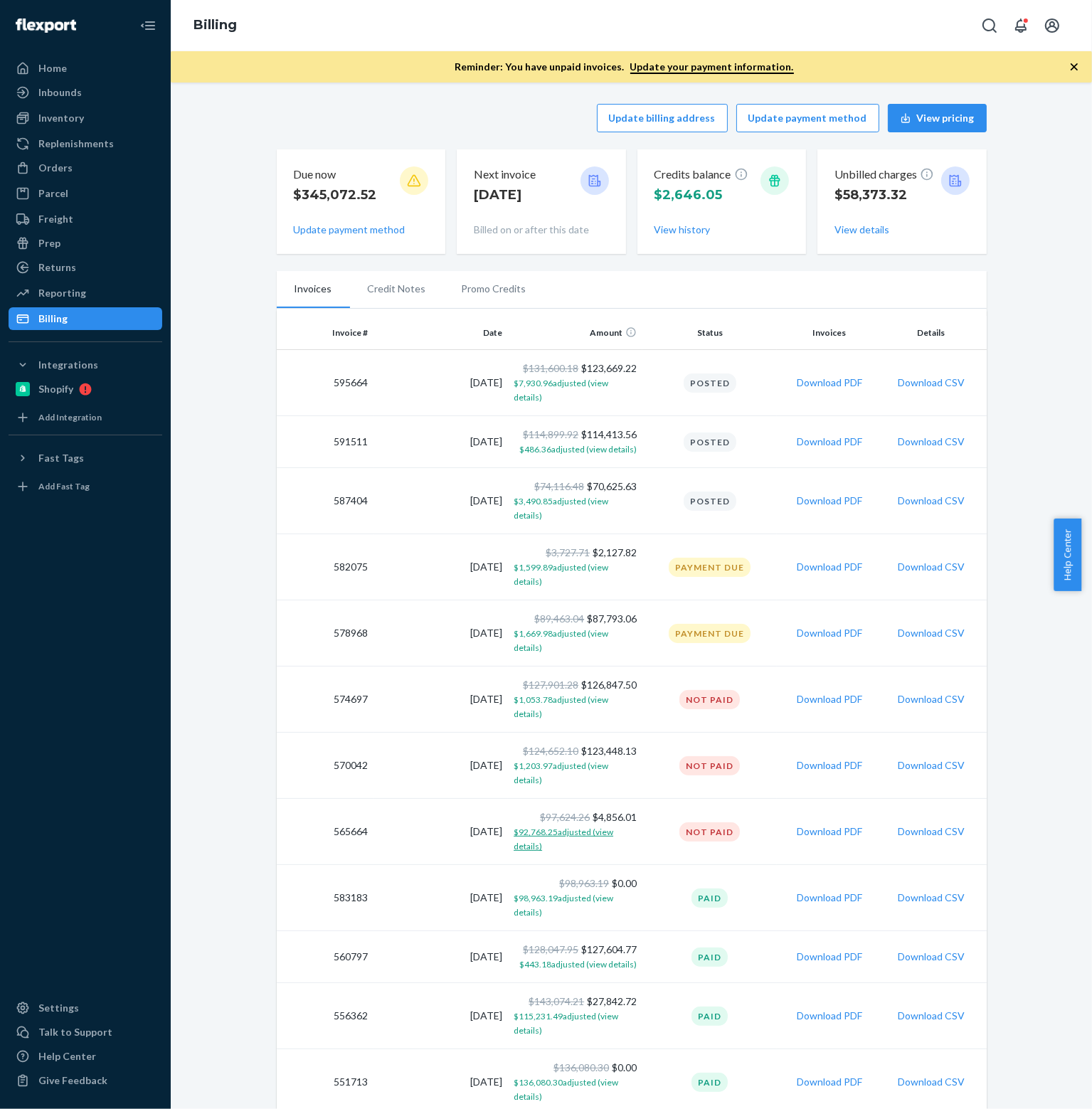
scroll to position [71, 0]
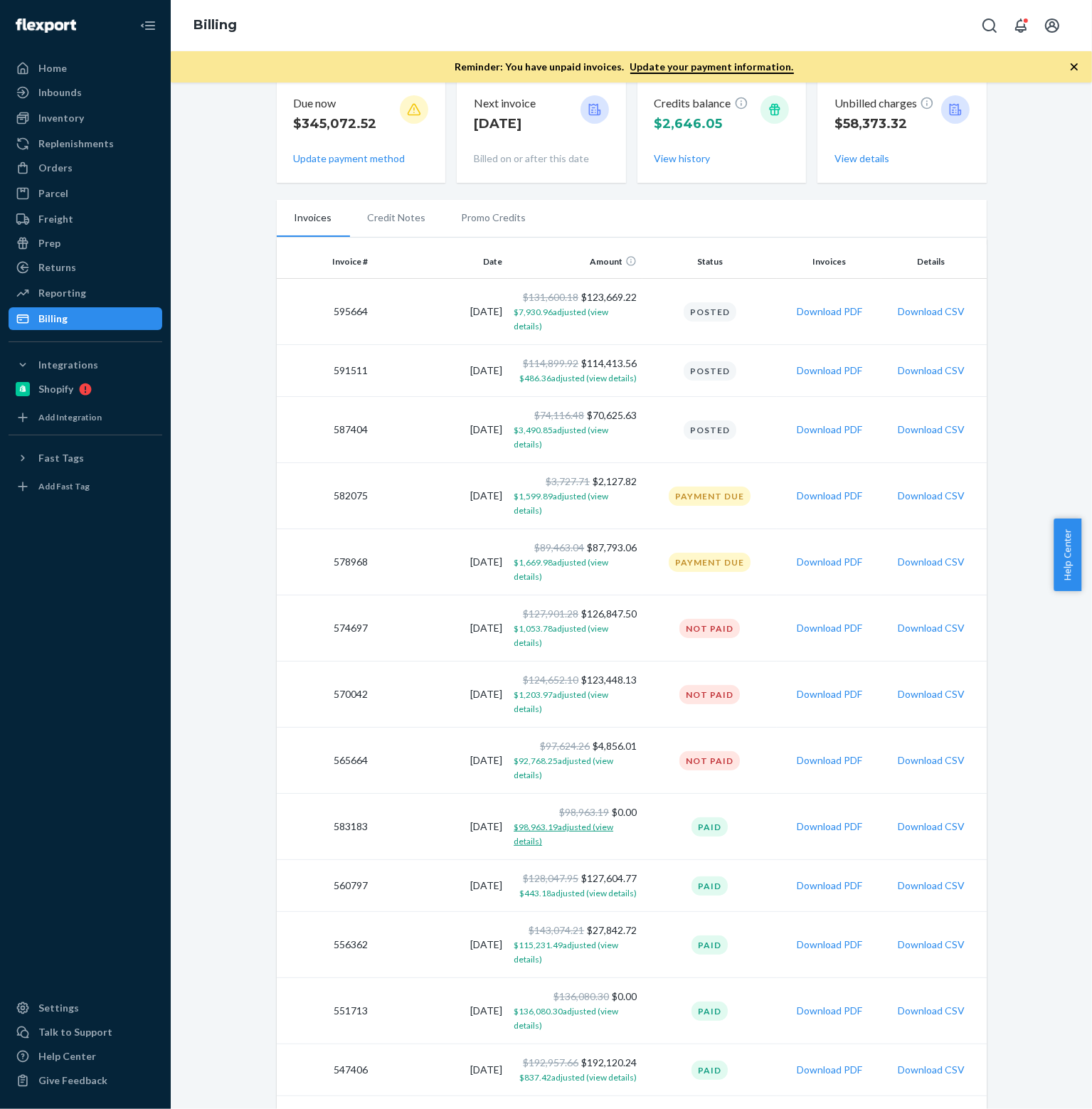
click at [557, 820] on button "$98,963.19 adjusted (view details)" at bounding box center [575, 834] width 123 height 28
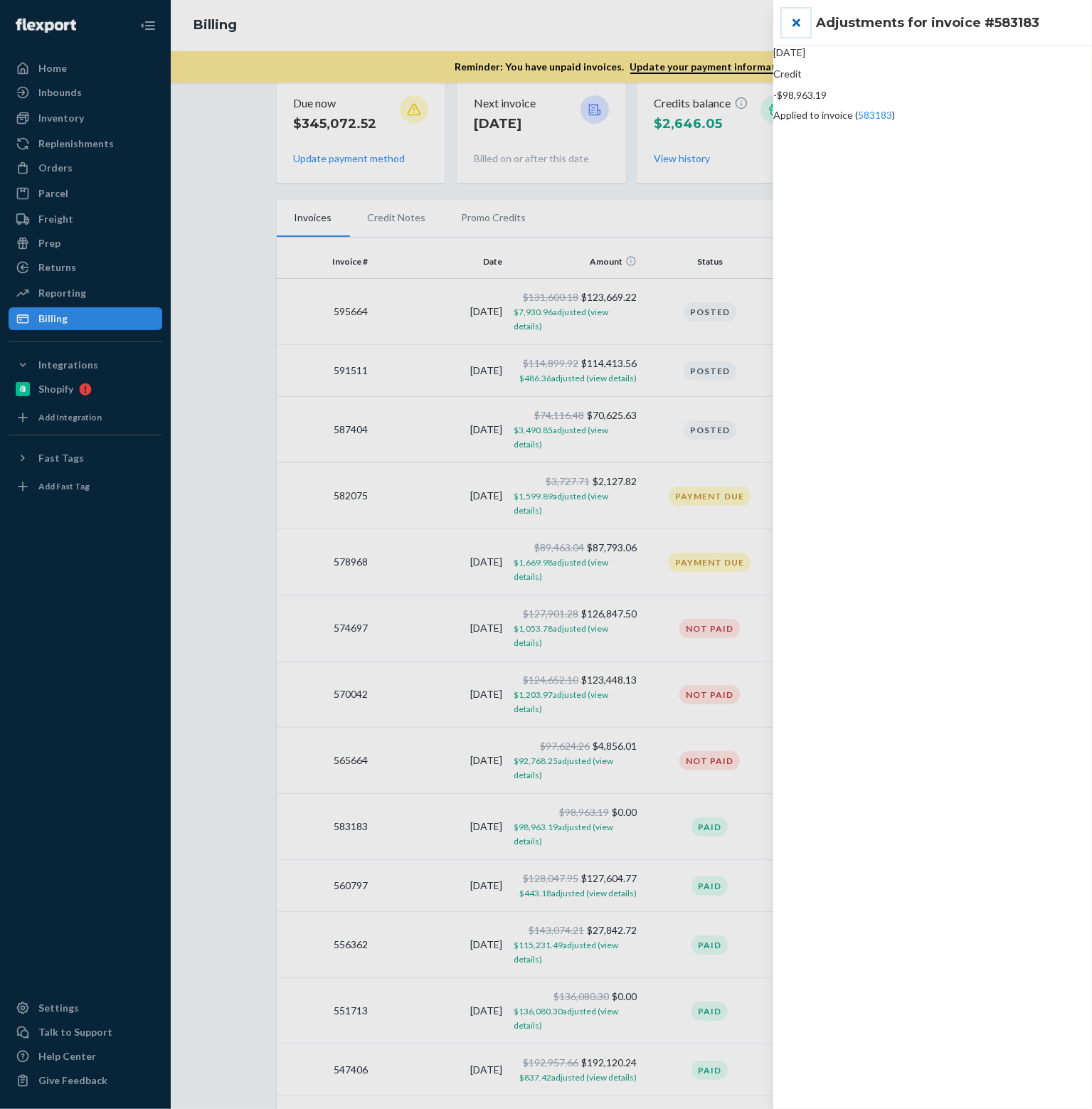
click at [801, 23] on button "close" at bounding box center [796, 23] width 28 height 28
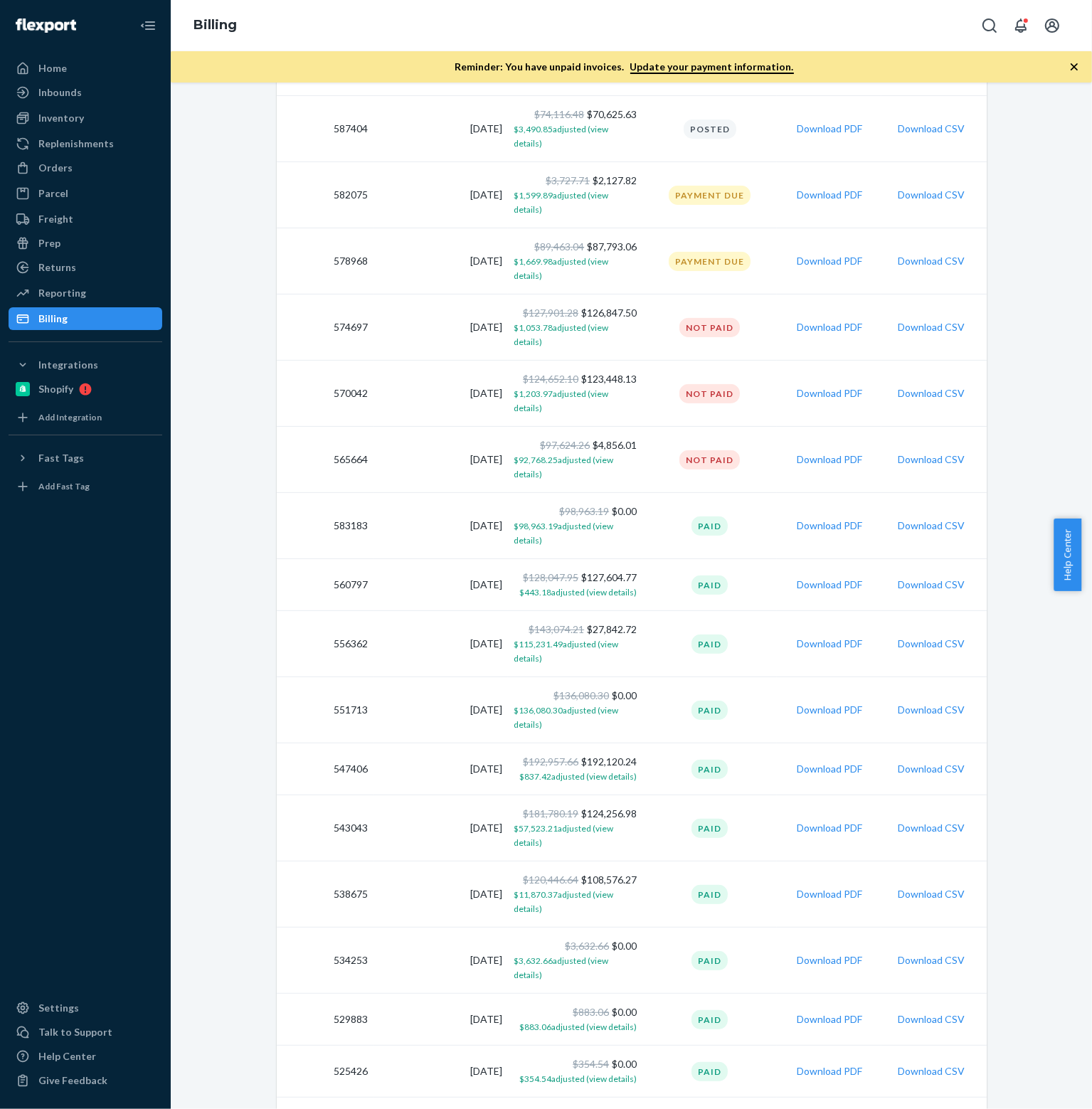
scroll to position [382, 0]
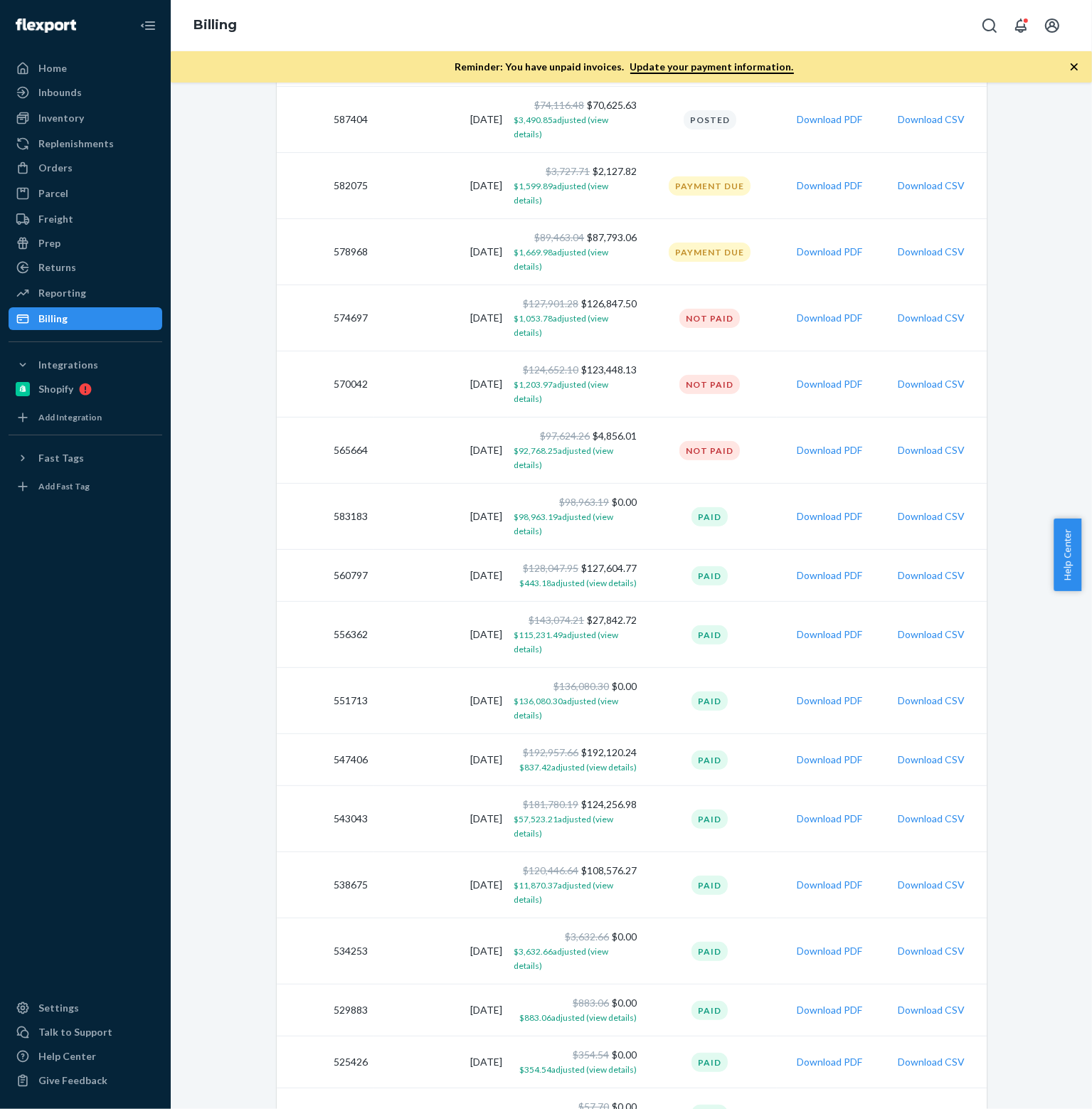
click at [569, 1108] on span "$57.70 adjusted (view details)" at bounding box center [580, 1121] width 113 height 11
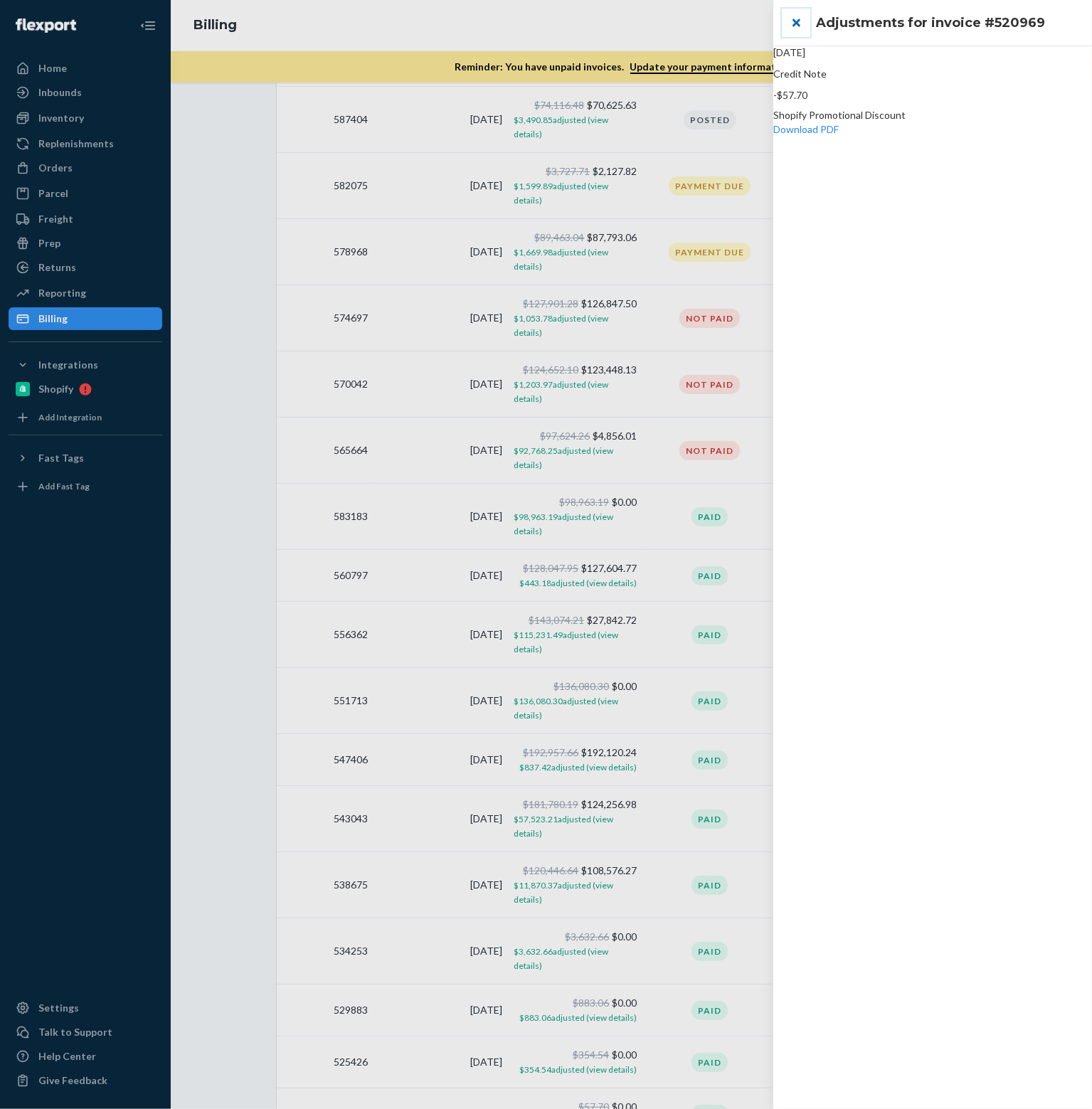
click at [801, 25] on button "close" at bounding box center [796, 23] width 28 height 28
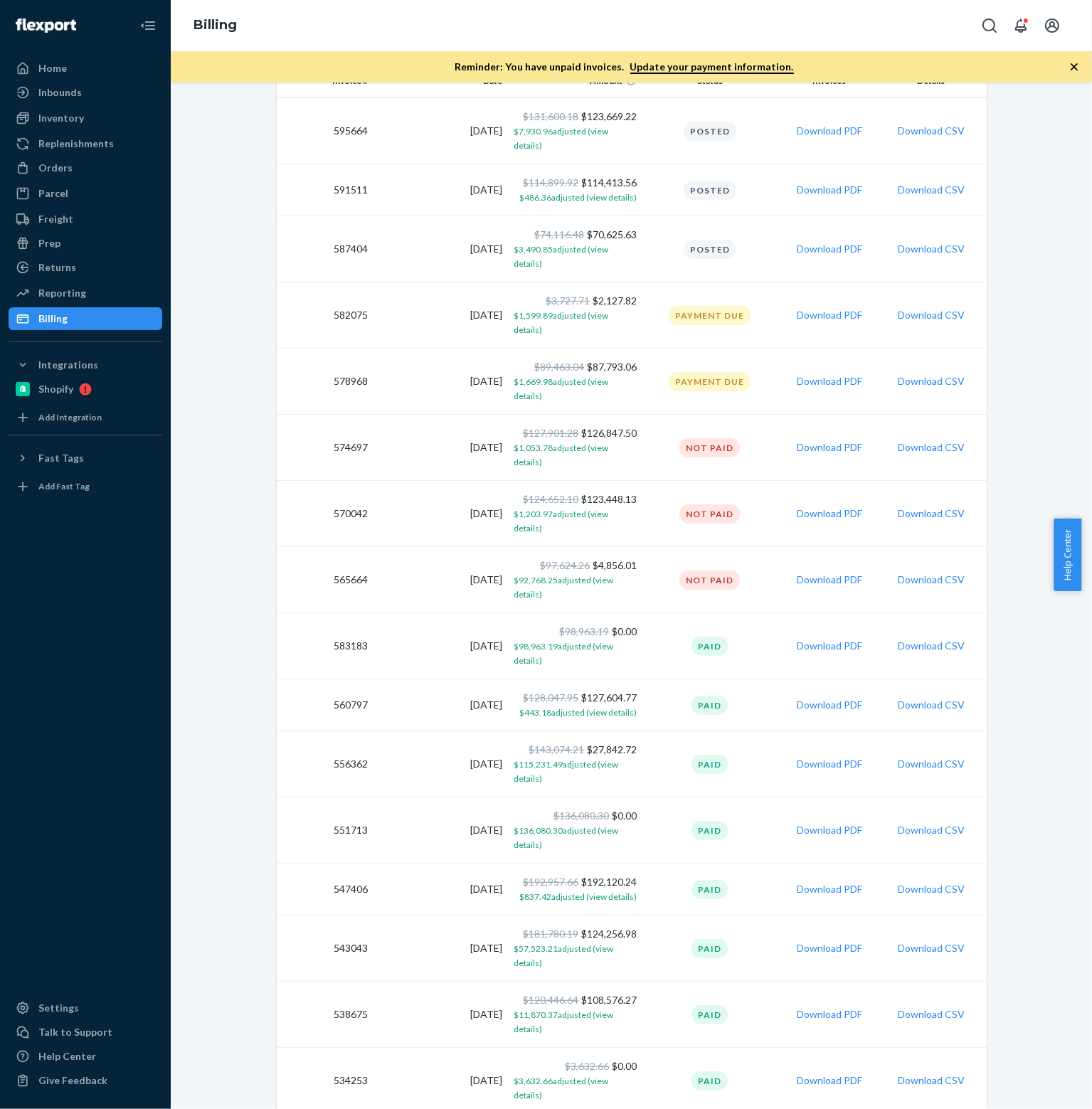
scroll to position [168, 0]
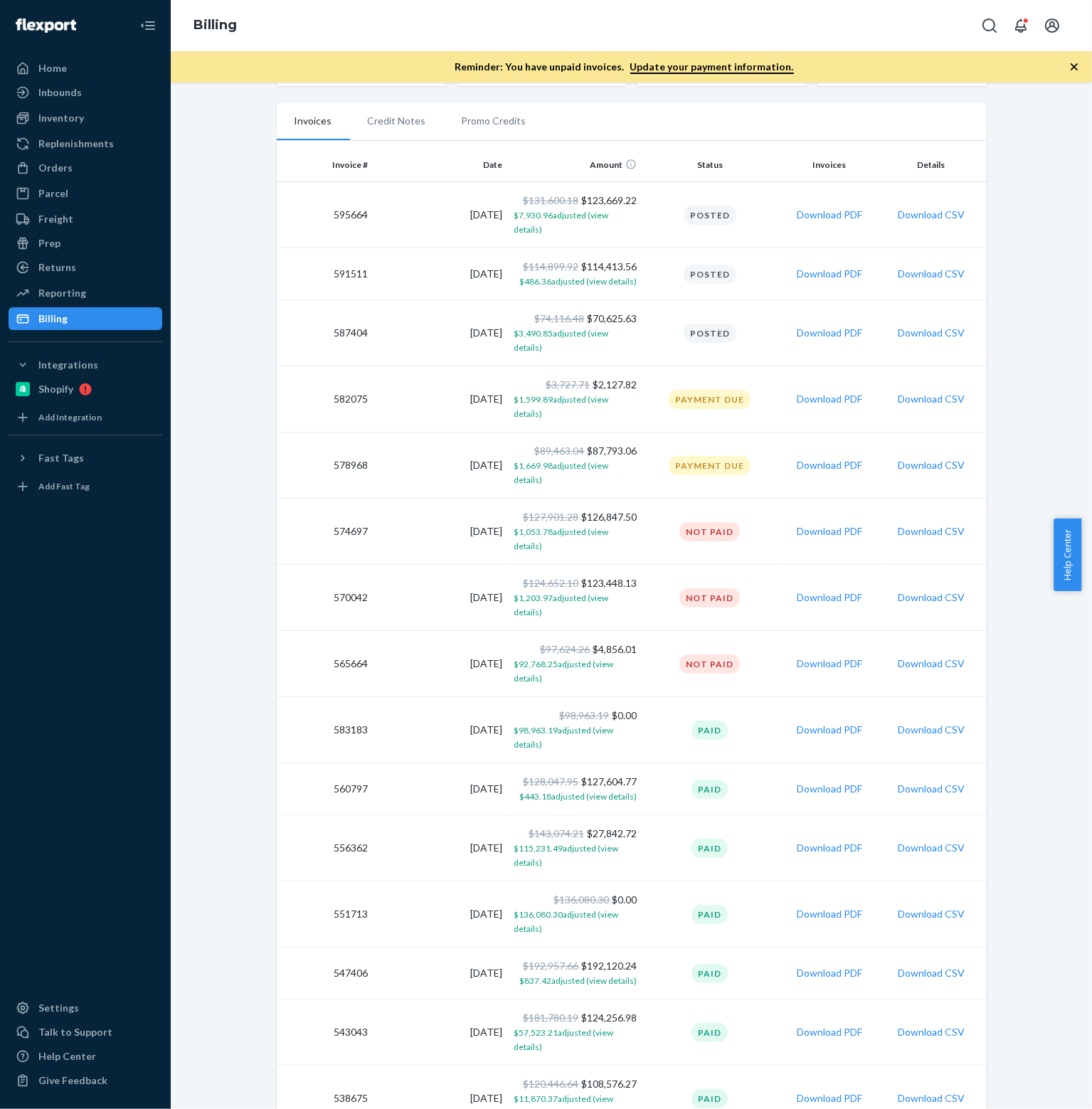
click at [267, 515] on div "Update billing address Update payment method View pricing Due now $345,072.52 U…" at bounding box center [632, 675] width 732 height 1498
click at [846, 590] on button "Download PDF" at bounding box center [829, 597] width 65 height 14
click at [906, 14] on div "Billing" at bounding box center [630, 26] width 921 height 51
click at [817, 325] on button "Download PDF" at bounding box center [829, 332] width 65 height 14
click at [801, 266] on button "Download PDF" at bounding box center [829, 274] width 65 height 14
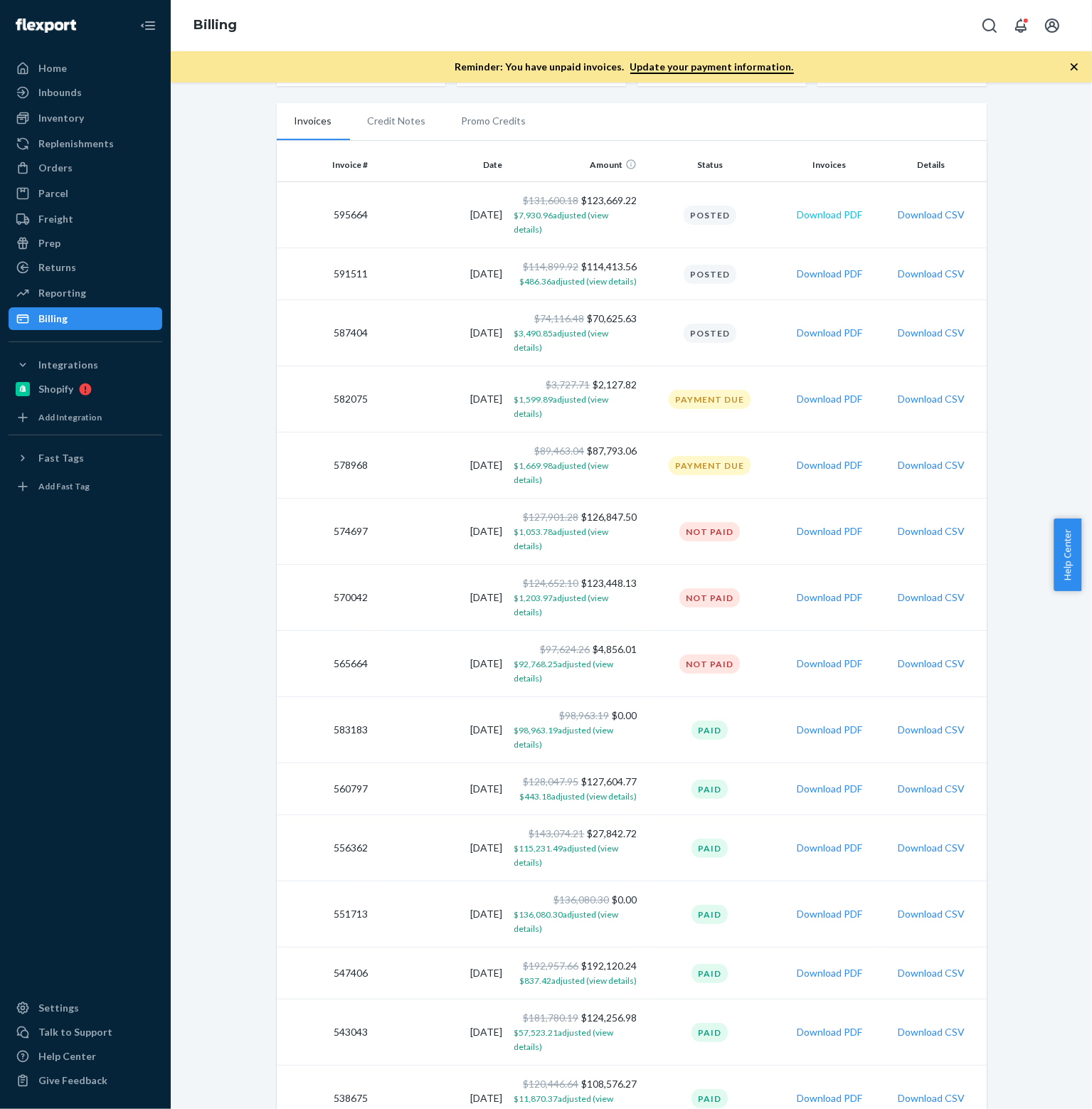
click at [815, 208] on button "Download PDF" at bounding box center [829, 215] width 65 height 14
